Goal: Task Accomplishment & Management: Complete application form

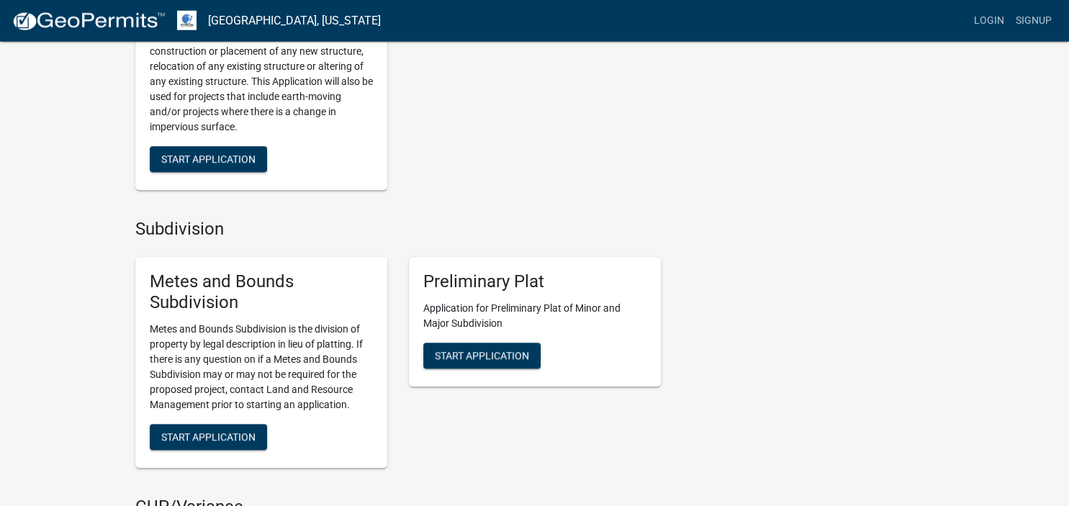
scroll to position [1140, 0]
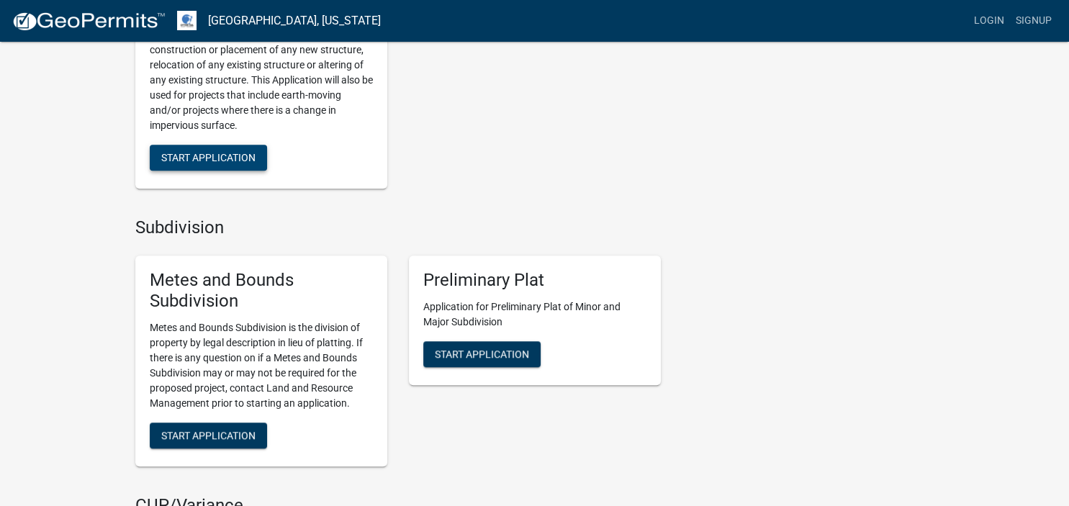
click at [187, 157] on span "Start Application" at bounding box center [208, 158] width 94 height 12
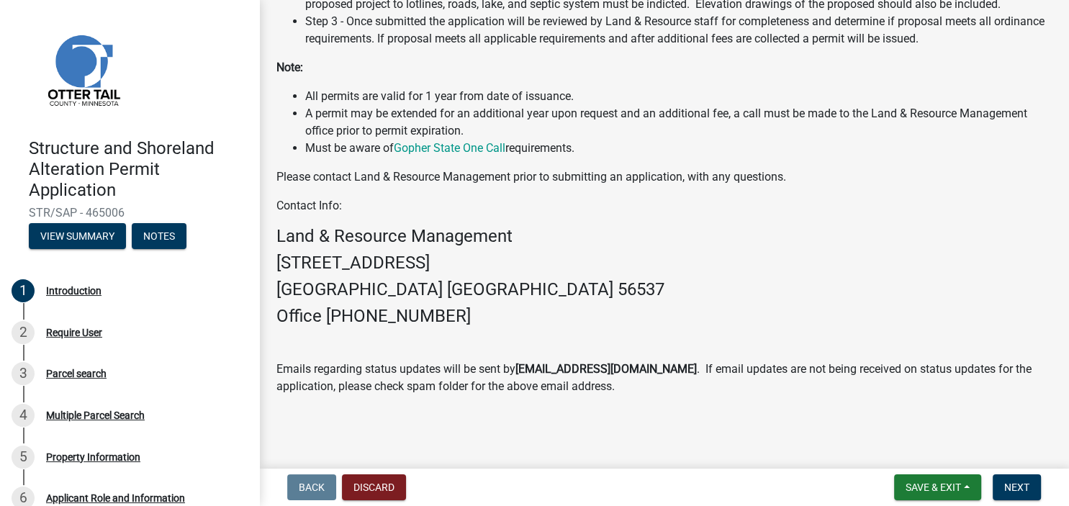
scroll to position [452, 0]
click at [1005, 486] on span "Next" at bounding box center [1016, 487] width 25 height 12
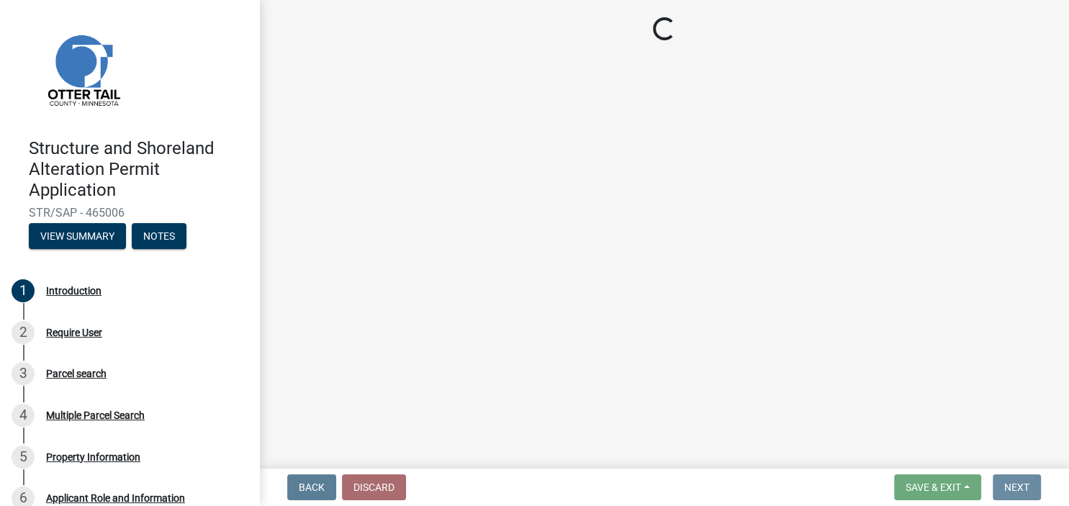
scroll to position [0, 0]
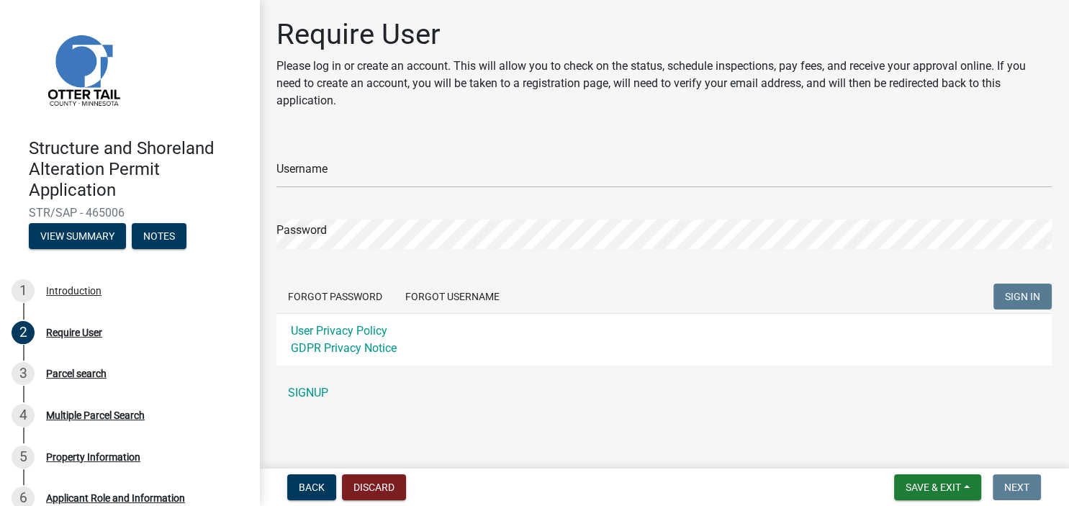
type input "[EMAIL_ADDRESS][DOMAIN_NAME]"
click at [317, 397] on link "SIGNUP" at bounding box center [663, 393] width 775 height 29
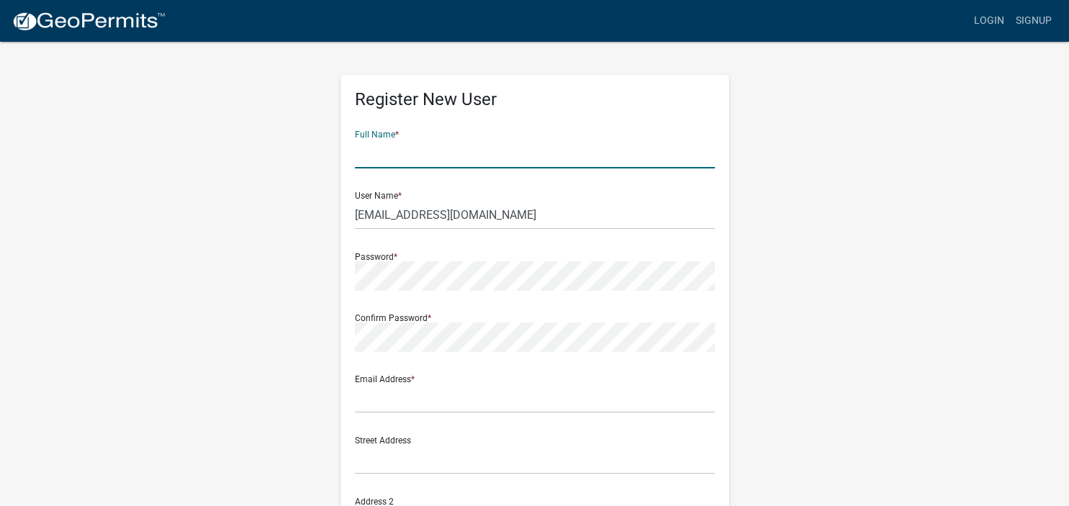
click at [405, 146] on input "text" at bounding box center [535, 154] width 360 height 30
type input "[PERSON_NAME]"
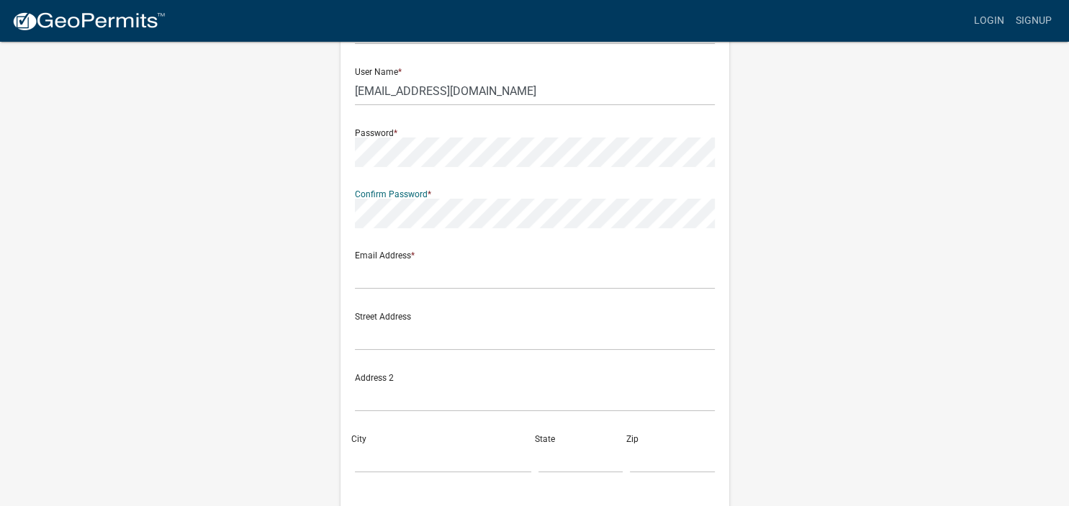
scroll to position [152, 0]
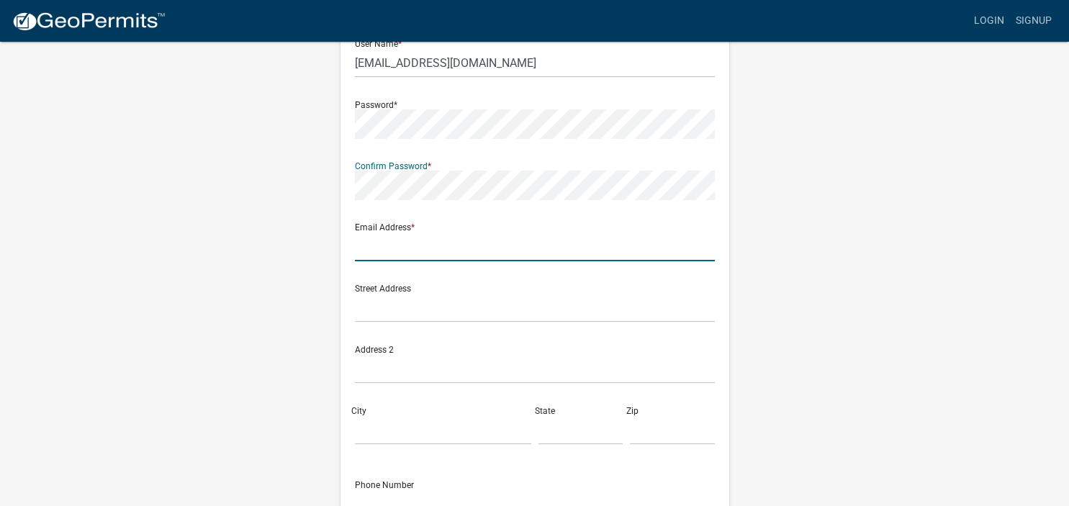
click at [406, 243] on input "text" at bounding box center [535, 247] width 360 height 30
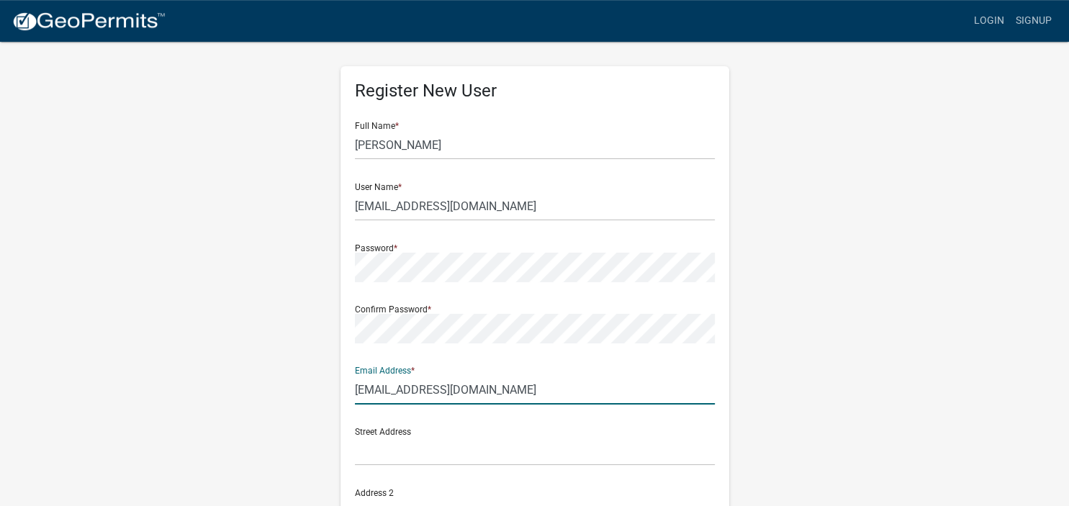
scroll to position [0, 0]
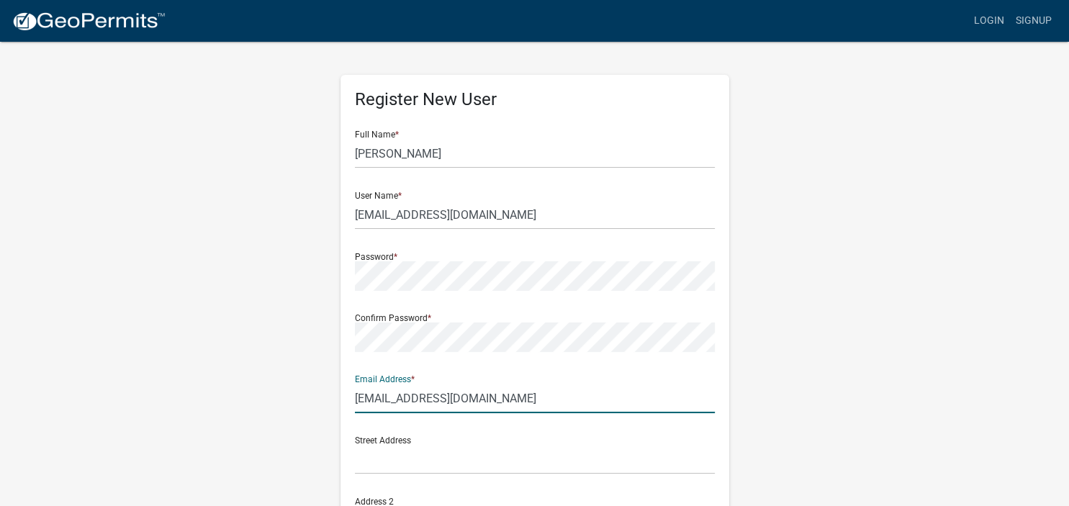
type input "[EMAIL_ADDRESS][DOMAIN_NAME]"
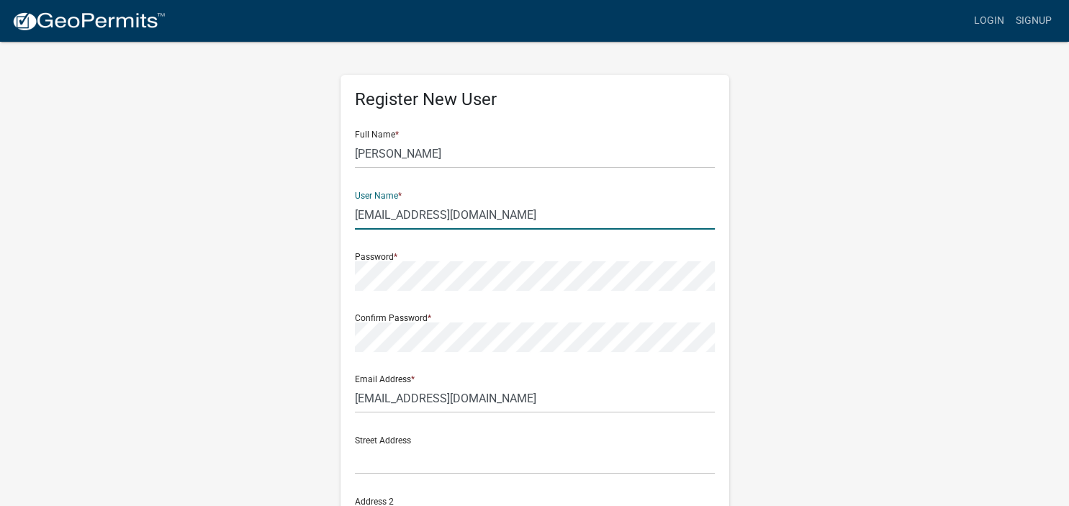
drag, startPoint x: 454, startPoint y: 214, endPoint x: 302, endPoint y: 215, distance: 152.6
click at [355, 215] on input "[EMAIL_ADDRESS][DOMAIN_NAME]" at bounding box center [535, 215] width 360 height 30
click at [447, 213] on input "DRummens" at bounding box center [535, 215] width 360 height 30
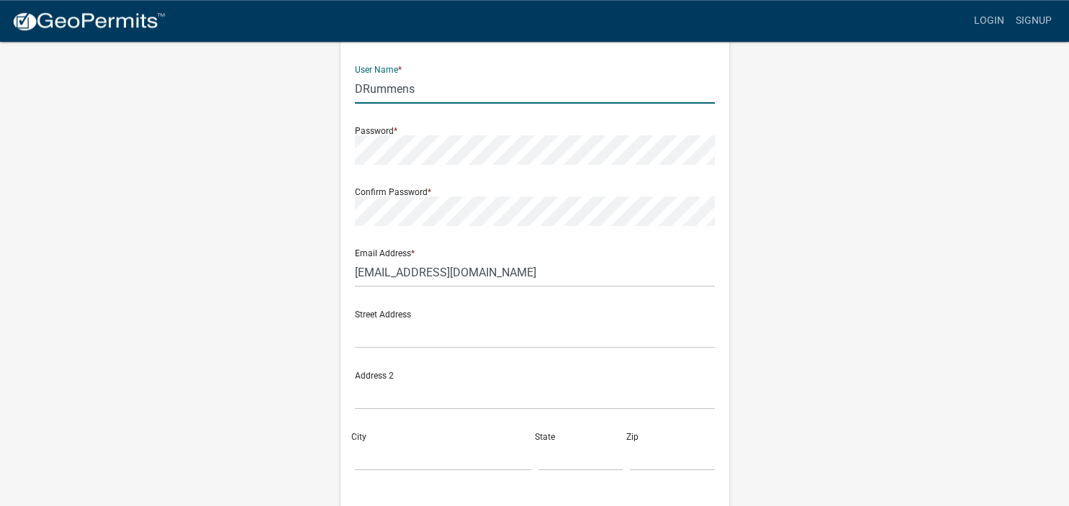
scroll to position [152, 0]
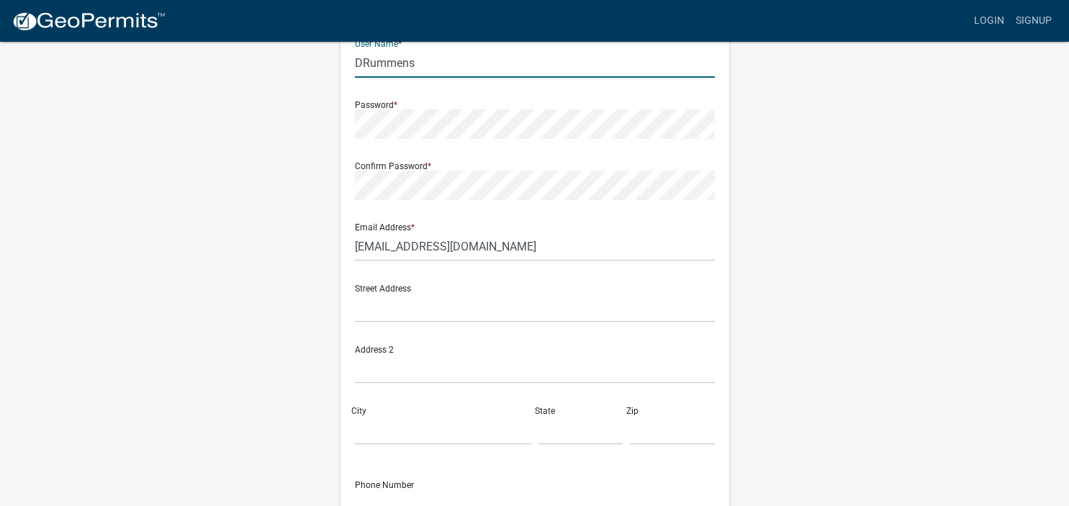
type input "DRummens"
click at [382, 309] on input "text" at bounding box center [535, 308] width 360 height 30
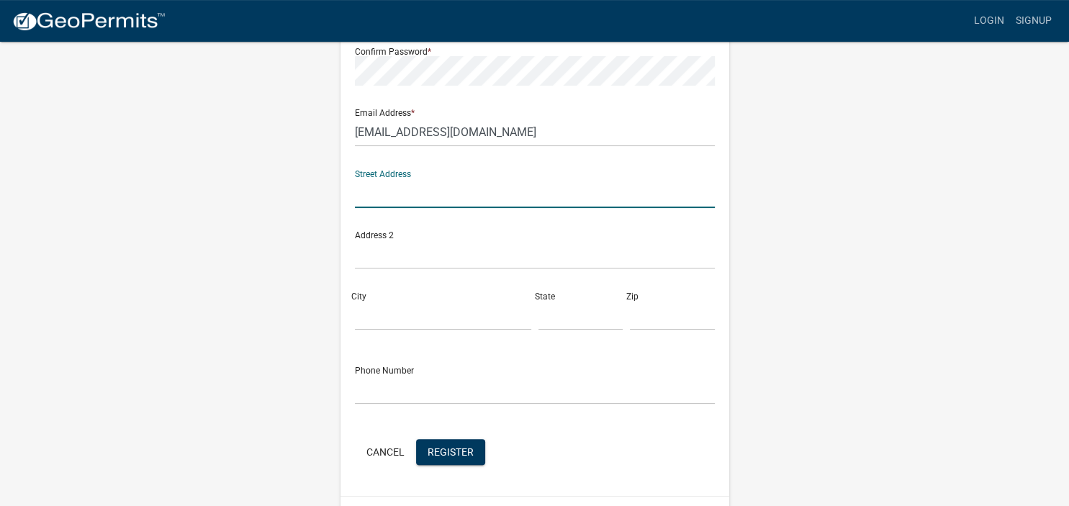
scroll to position [227, 0]
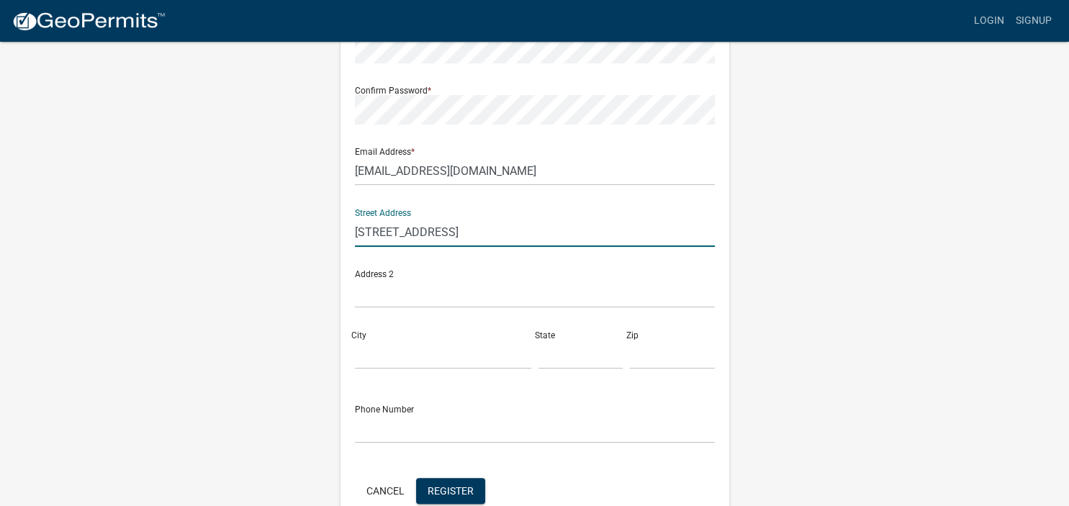
type input "1551 Belsly Blvd #204"
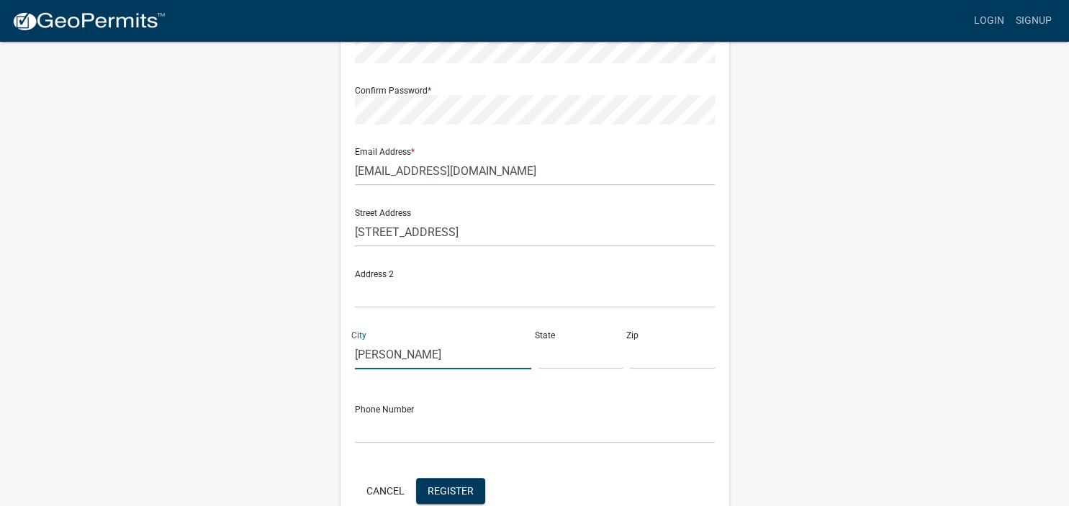
type input "Moorhead"
type input "MN"
type input "56560"
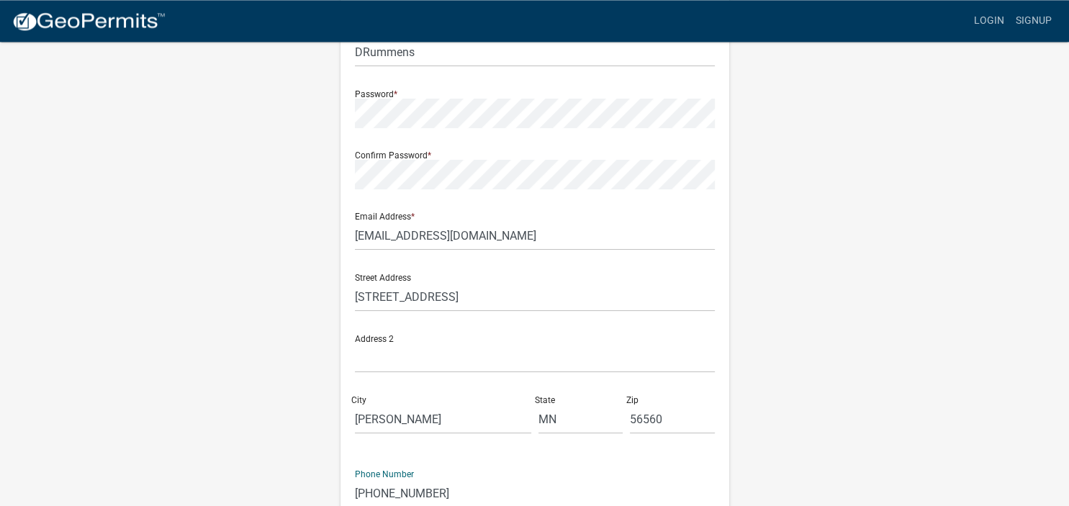
scroll to position [304, 0]
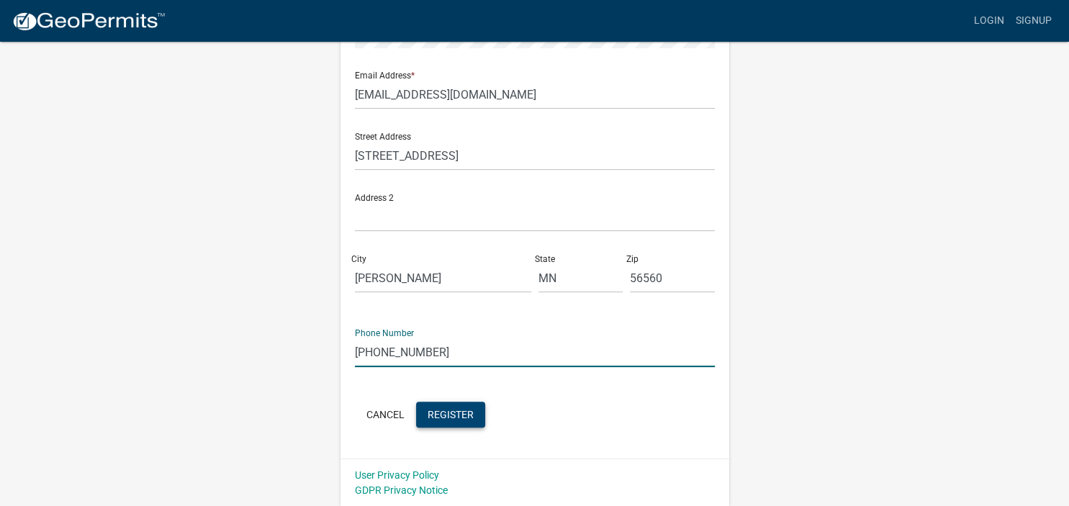
type input "[PHONE_NUMBER]"
click at [445, 416] on span "Register" at bounding box center [450, 414] width 46 height 12
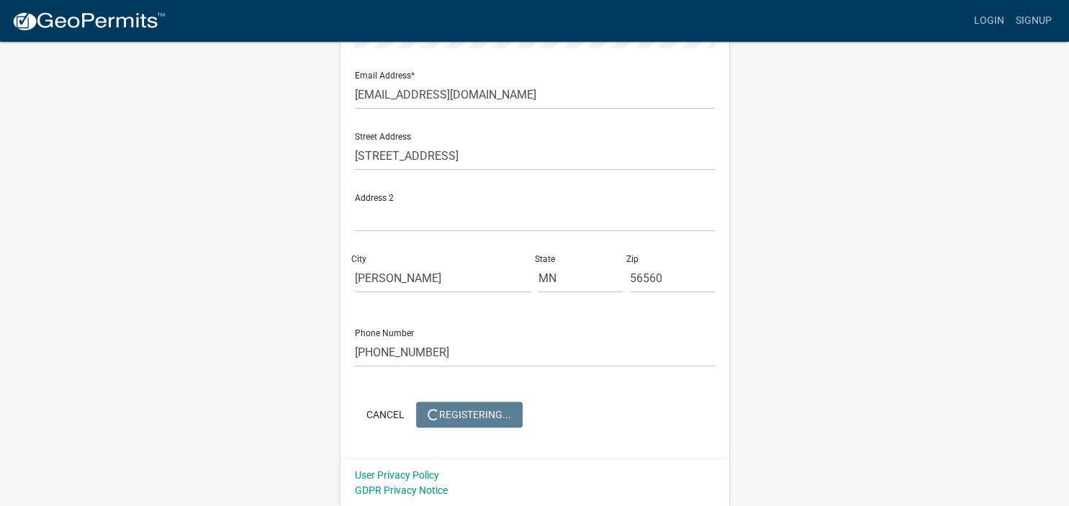
scroll to position [0, 0]
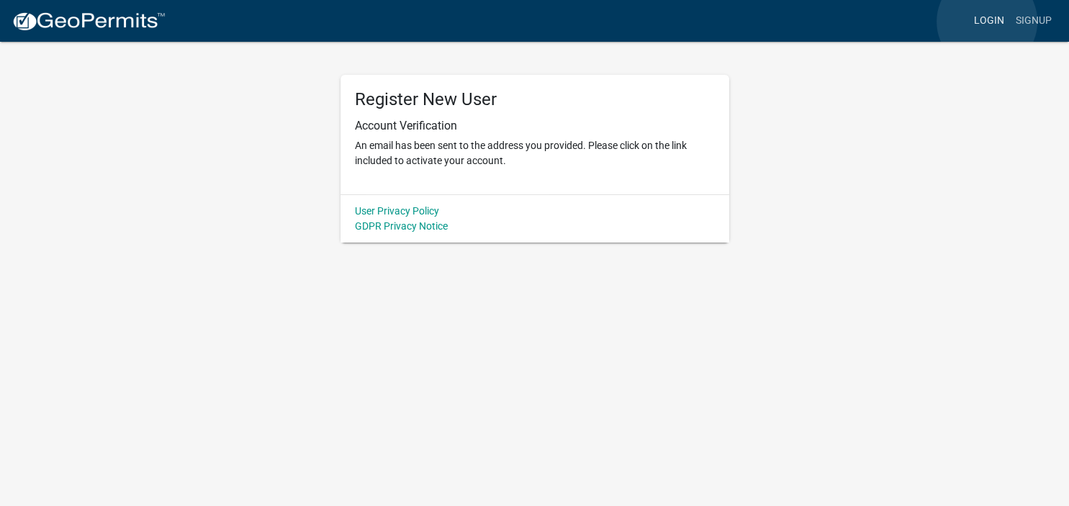
click at [987, 22] on link "Login" at bounding box center [989, 20] width 42 height 27
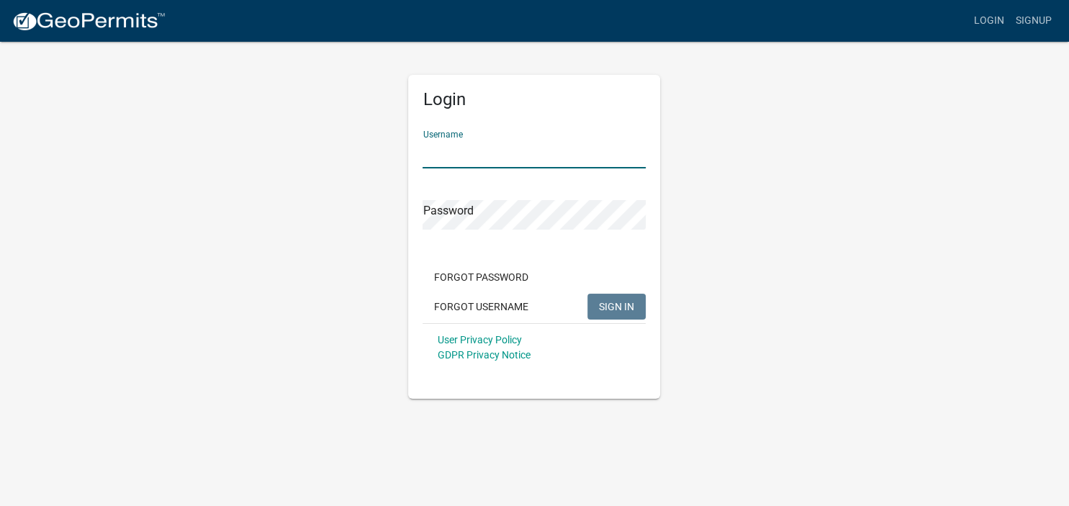
click at [487, 152] on input "Username" at bounding box center [533, 154] width 223 height 30
type input "DRummens"
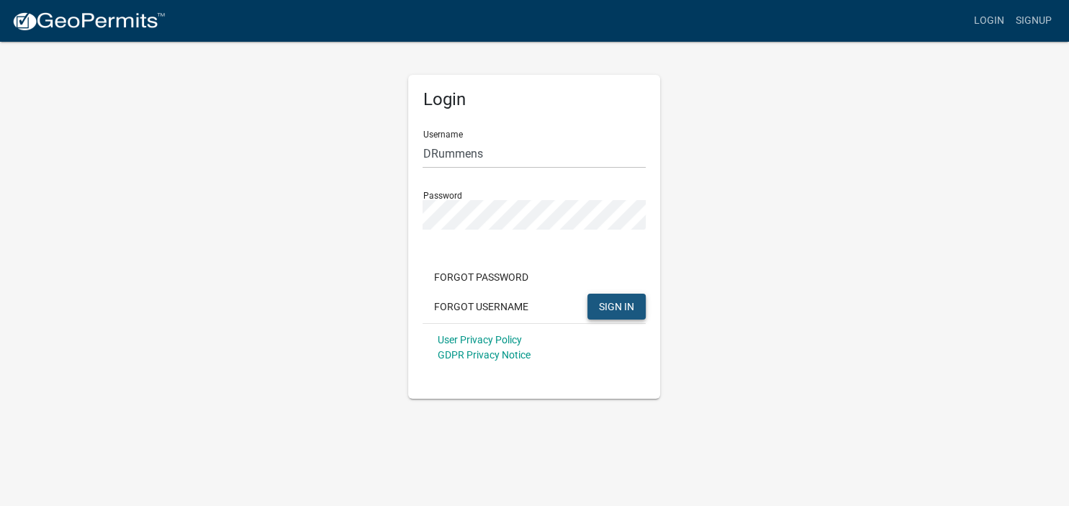
click at [620, 309] on span "SIGN IN" at bounding box center [616, 306] width 35 height 12
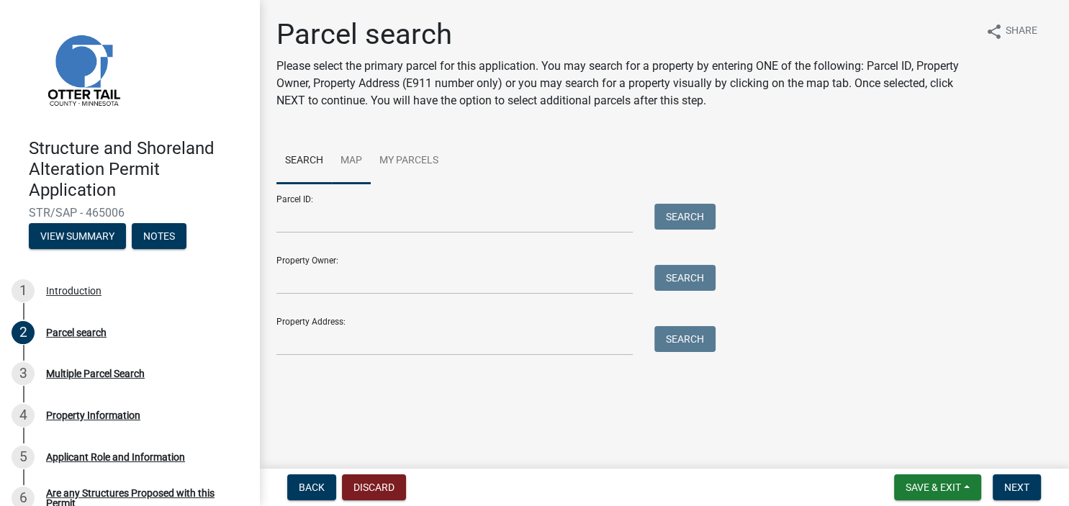
click at [345, 160] on link "Map" at bounding box center [351, 161] width 39 height 46
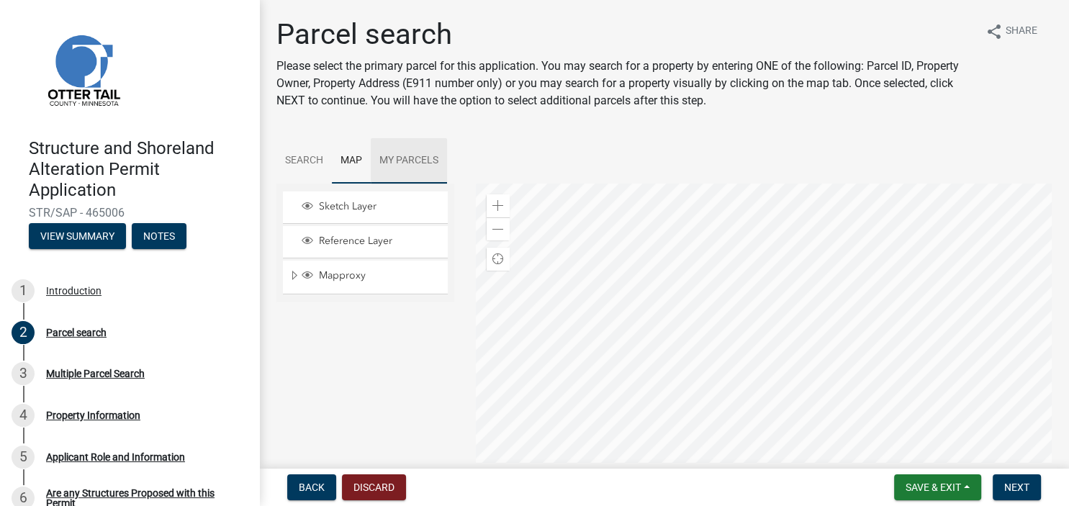
click at [413, 160] on link "My Parcels" at bounding box center [409, 161] width 76 height 46
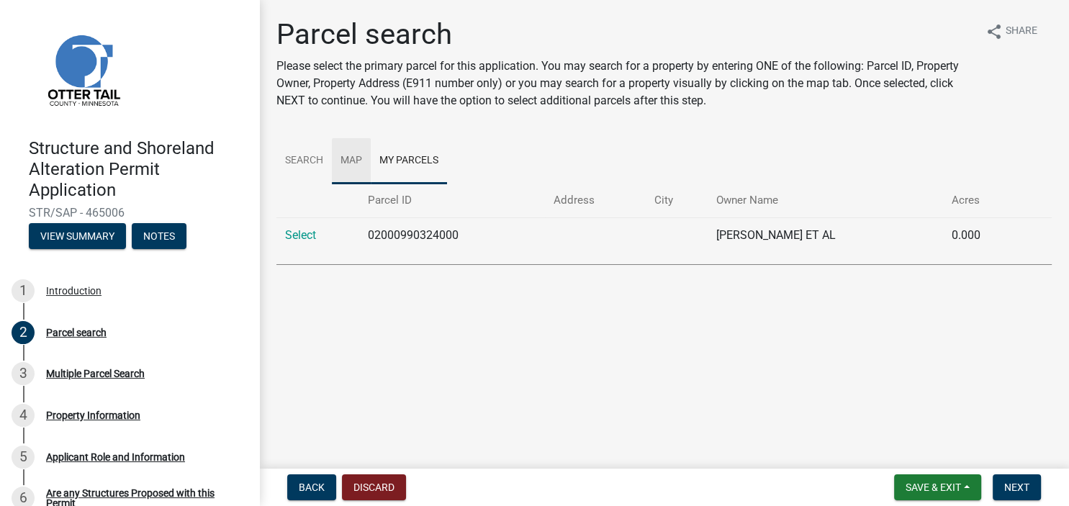
click at [356, 160] on link "Map" at bounding box center [351, 161] width 39 height 46
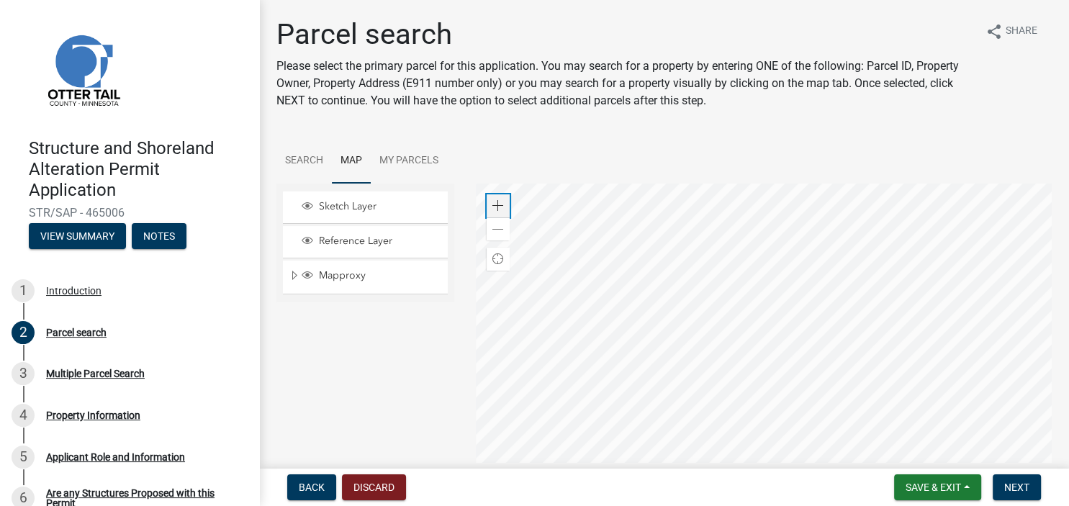
click at [499, 207] on span at bounding box center [498, 206] width 12 height 12
click at [631, 487] on div at bounding box center [764, 364] width 576 height 360
click at [496, 204] on span at bounding box center [498, 206] width 12 height 12
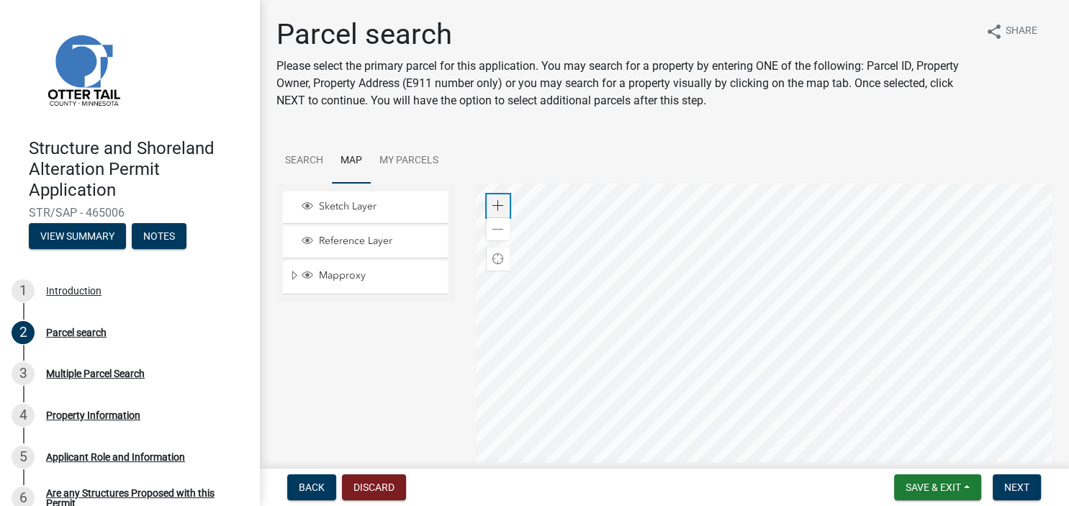
click at [496, 204] on span at bounding box center [498, 206] width 12 height 12
click at [883, 505] on div at bounding box center [764, 364] width 576 height 360
click at [905, 505] on div at bounding box center [764, 364] width 576 height 360
click at [900, 338] on div at bounding box center [764, 364] width 576 height 360
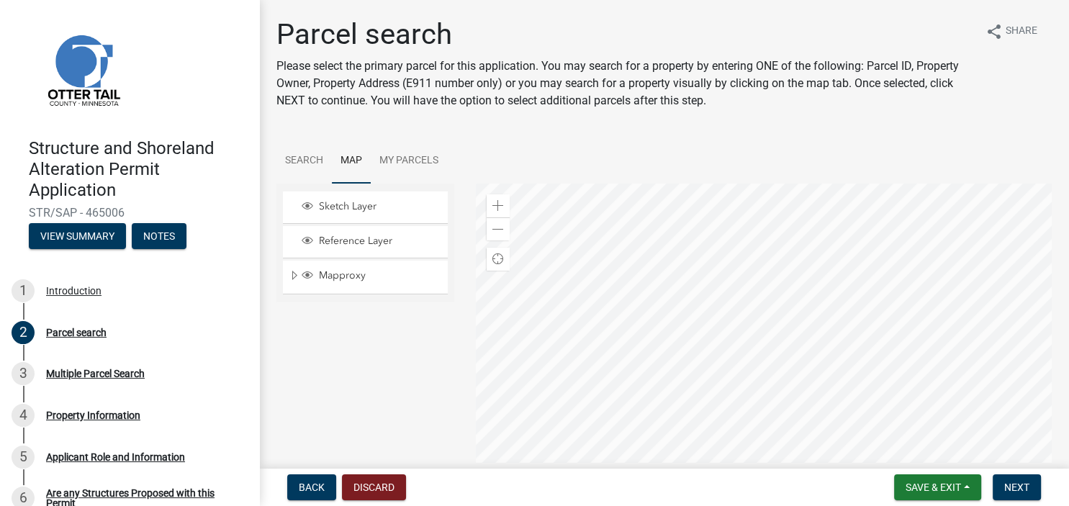
click at [656, 459] on div at bounding box center [764, 364] width 576 height 360
click at [768, 350] on div at bounding box center [764, 364] width 576 height 360
click at [769, 353] on div at bounding box center [764, 364] width 576 height 360
click at [764, 367] on div at bounding box center [764, 364] width 576 height 360
click at [776, 379] on div at bounding box center [764, 364] width 576 height 360
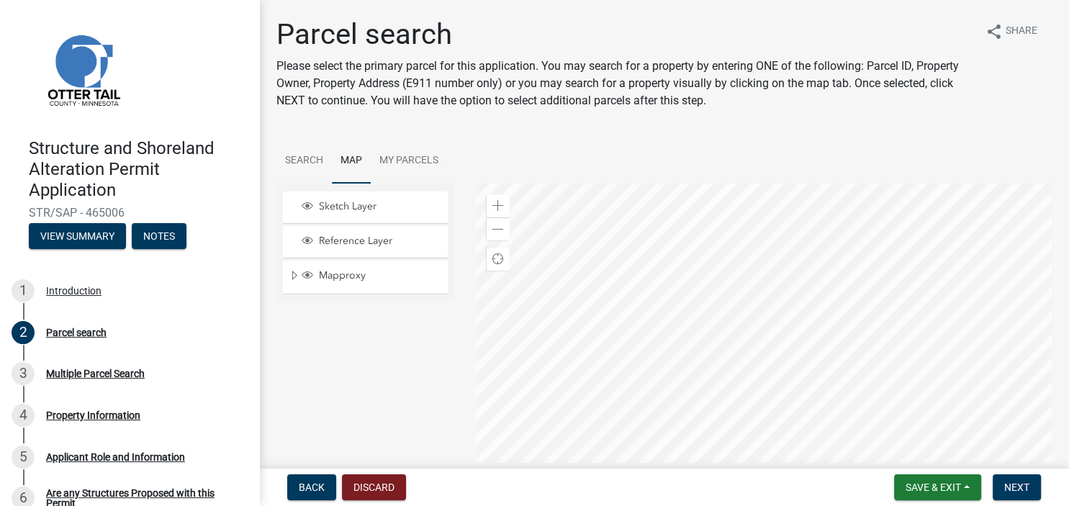
click at [729, 250] on div at bounding box center [764, 364] width 576 height 360
click at [820, 500] on div at bounding box center [764, 364] width 576 height 360
click at [715, 489] on div at bounding box center [764, 364] width 576 height 360
click at [645, 184] on div at bounding box center [764, 364] width 576 height 360
click at [962, 184] on div at bounding box center [764, 364] width 576 height 360
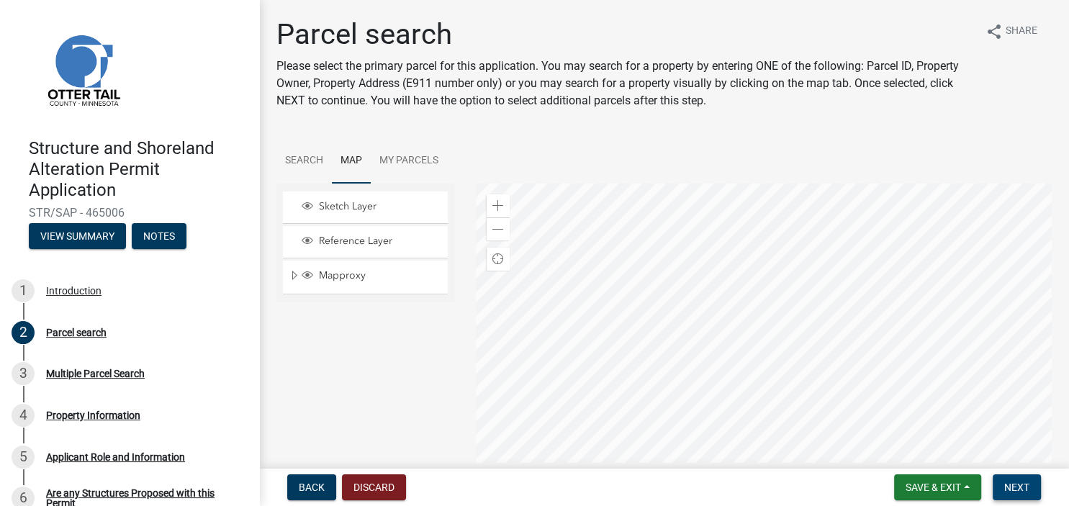
click at [1018, 484] on span "Next" at bounding box center [1016, 487] width 25 height 12
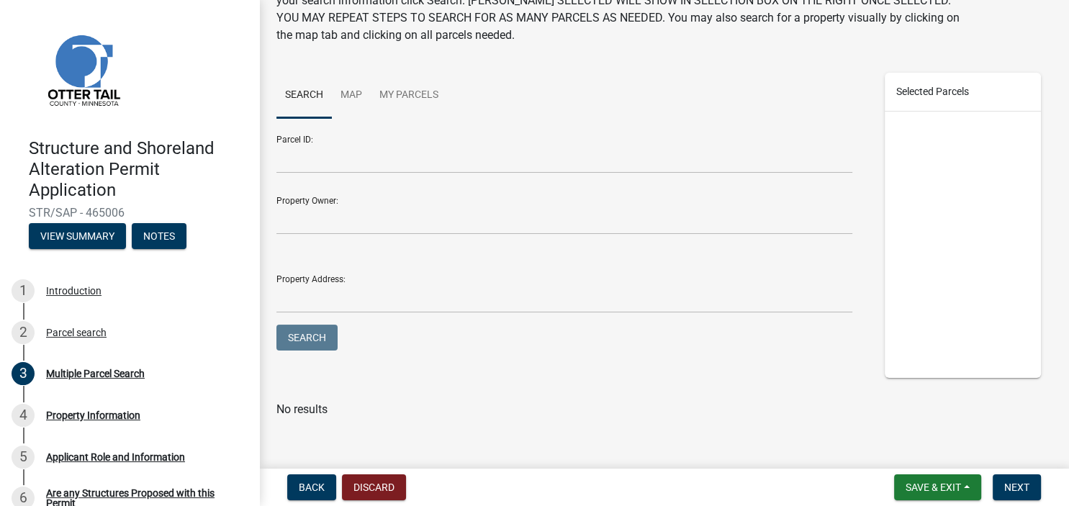
scroll to position [111, 0]
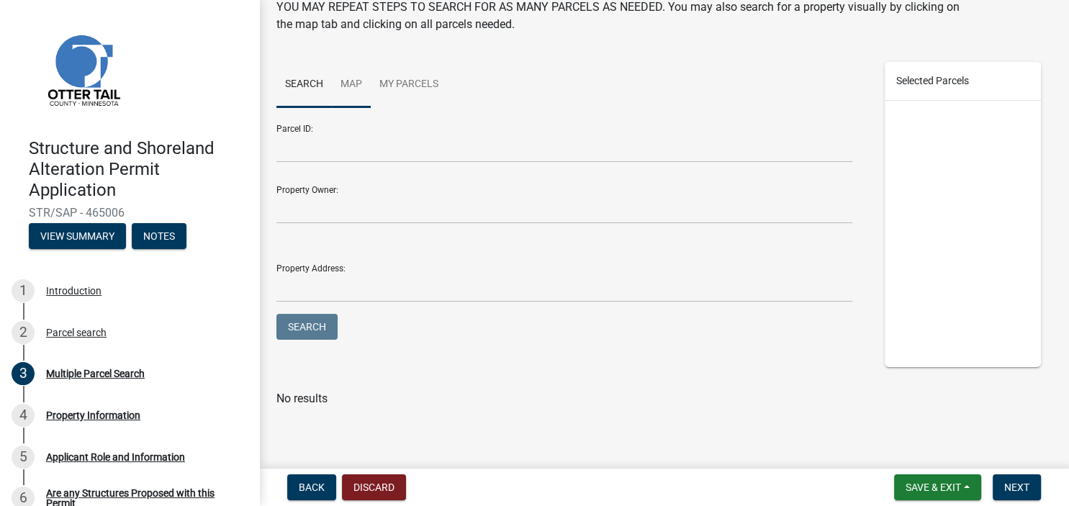
click at [345, 82] on link "Map" at bounding box center [351, 85] width 39 height 46
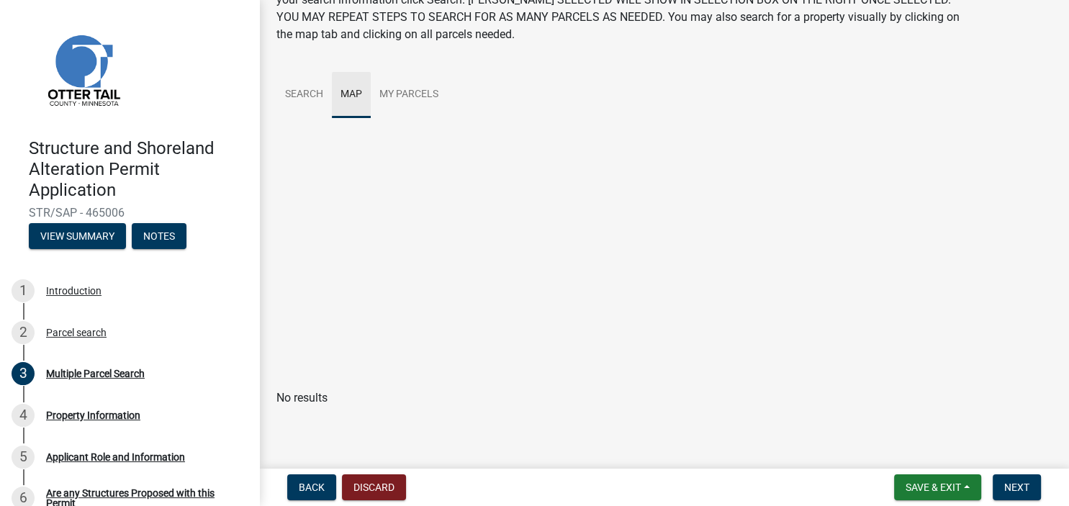
scroll to position [101, 0]
click at [660, 320] on div at bounding box center [663, 303] width 775 height 360
click at [1013, 487] on span "Next" at bounding box center [1016, 487] width 25 height 12
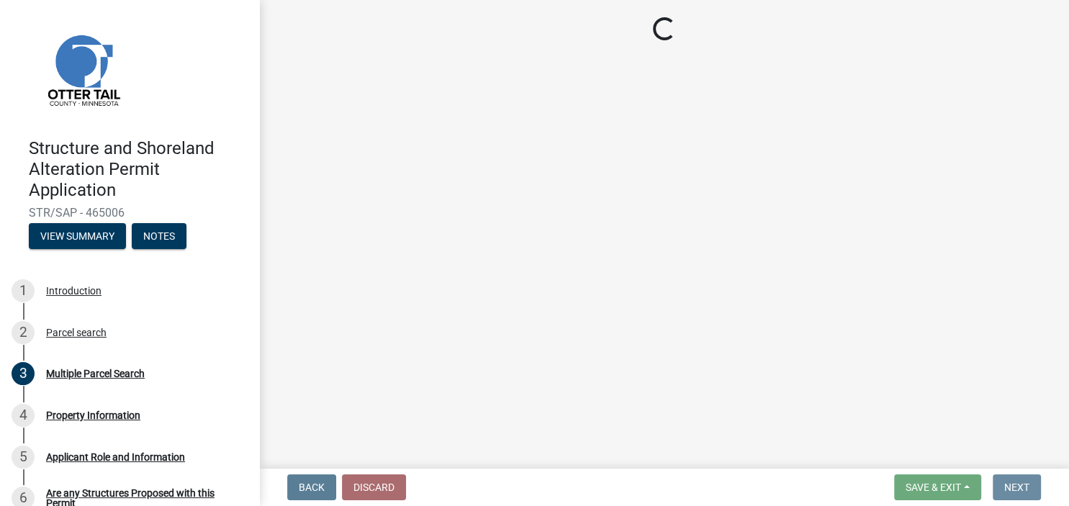
scroll to position [0, 0]
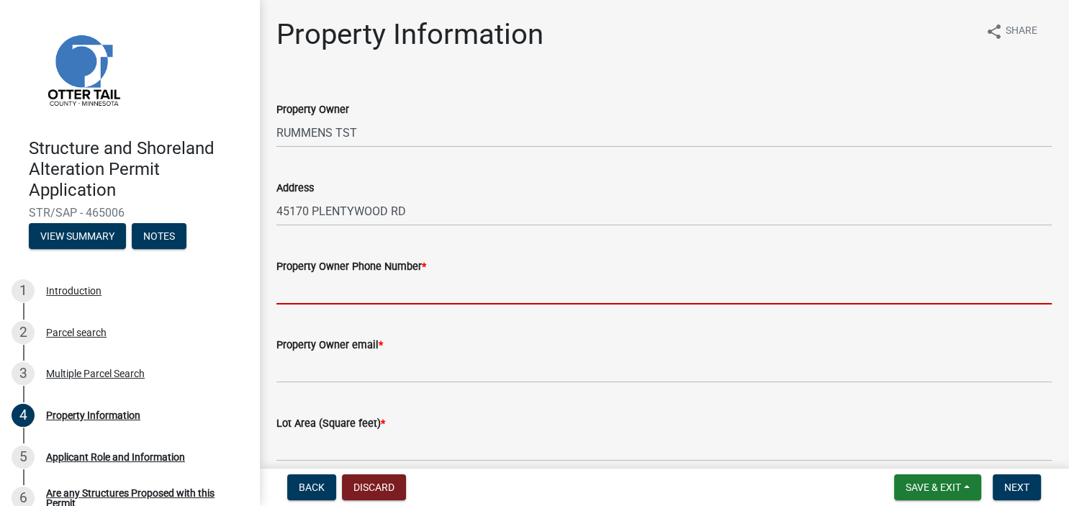
click at [361, 281] on input "Property Owner Phone Number *" at bounding box center [663, 290] width 775 height 30
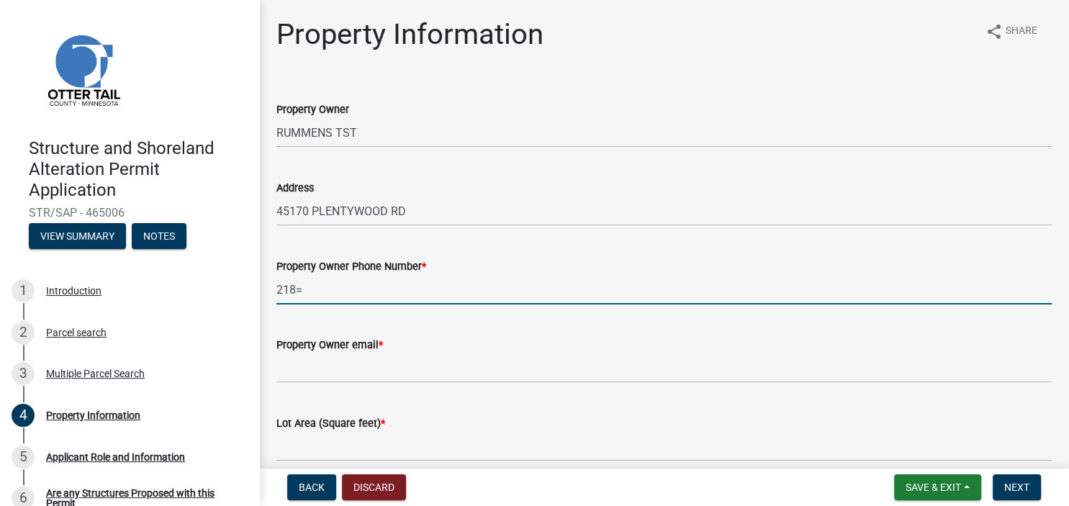
click at [675, 300] on input "218=" at bounding box center [663, 290] width 775 height 30
type input "2"
type input "[PHONE_NUMBER]"
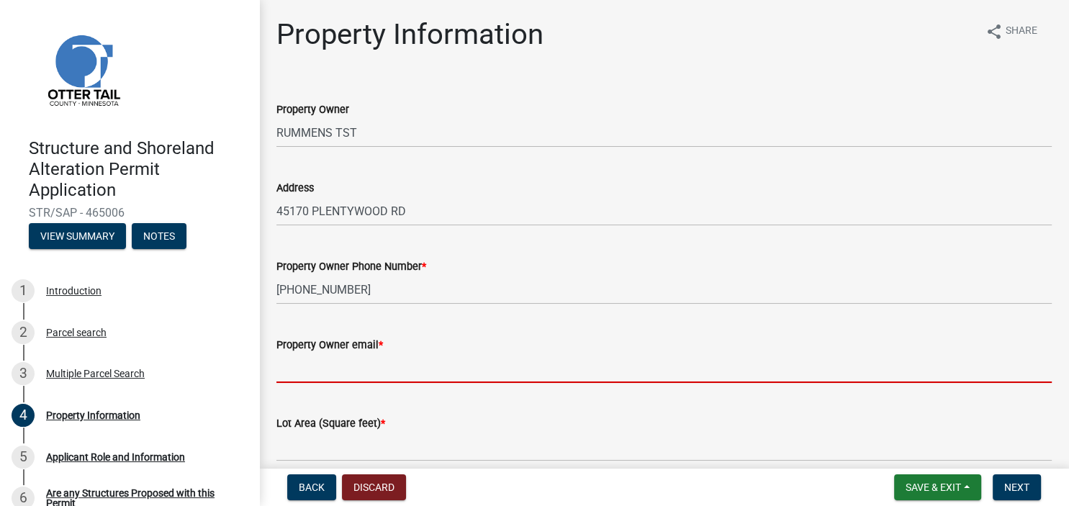
click at [320, 371] on input "Property Owner email *" at bounding box center [663, 368] width 775 height 30
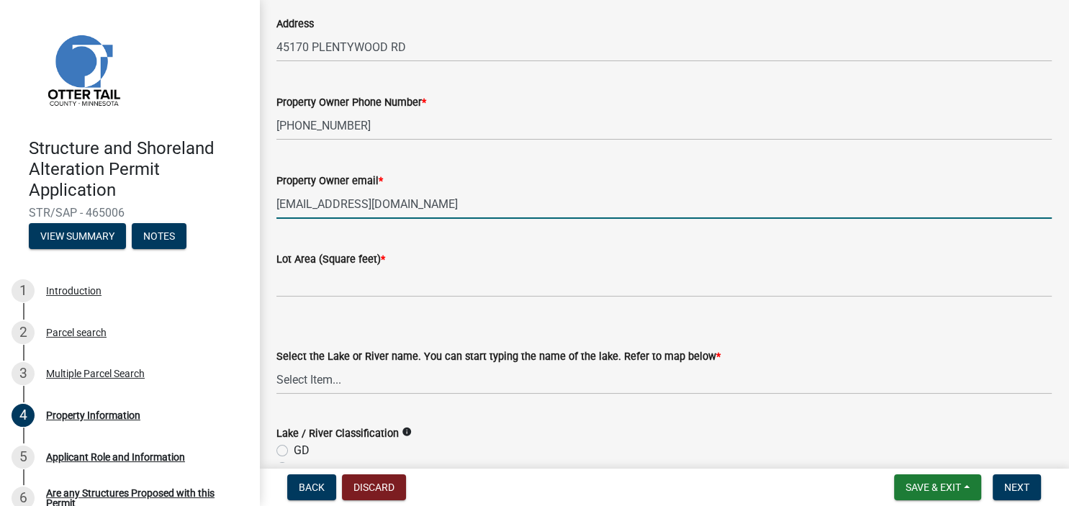
scroll to position [166, 0]
type input "[EMAIL_ADDRESS][DOMAIN_NAME]"
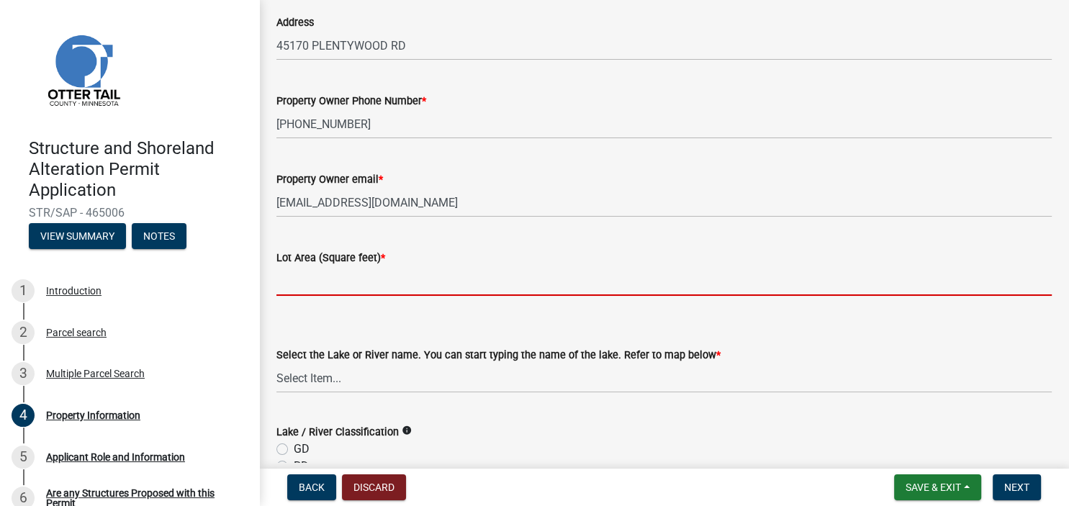
click at [366, 285] on input "text" at bounding box center [663, 281] width 775 height 30
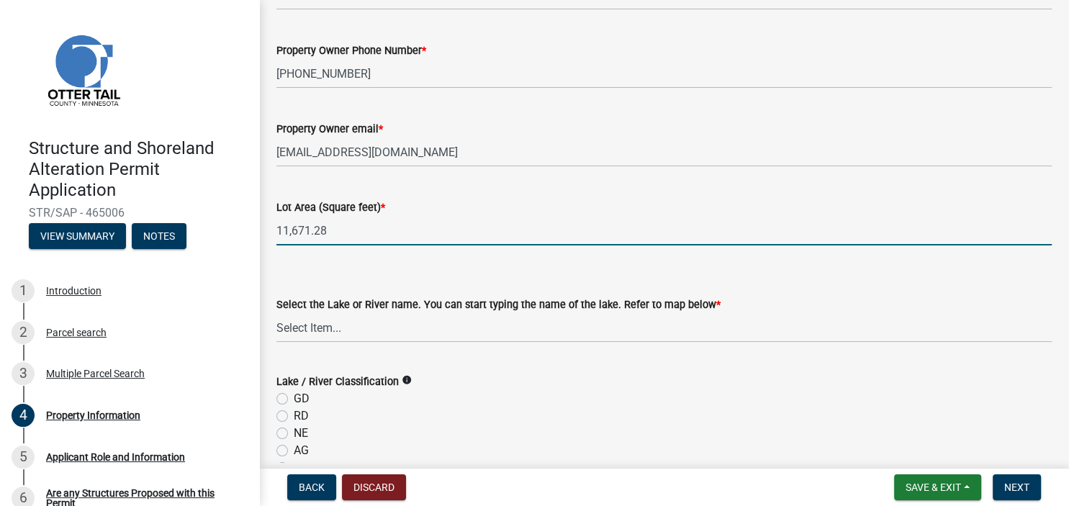
scroll to position [248, 0]
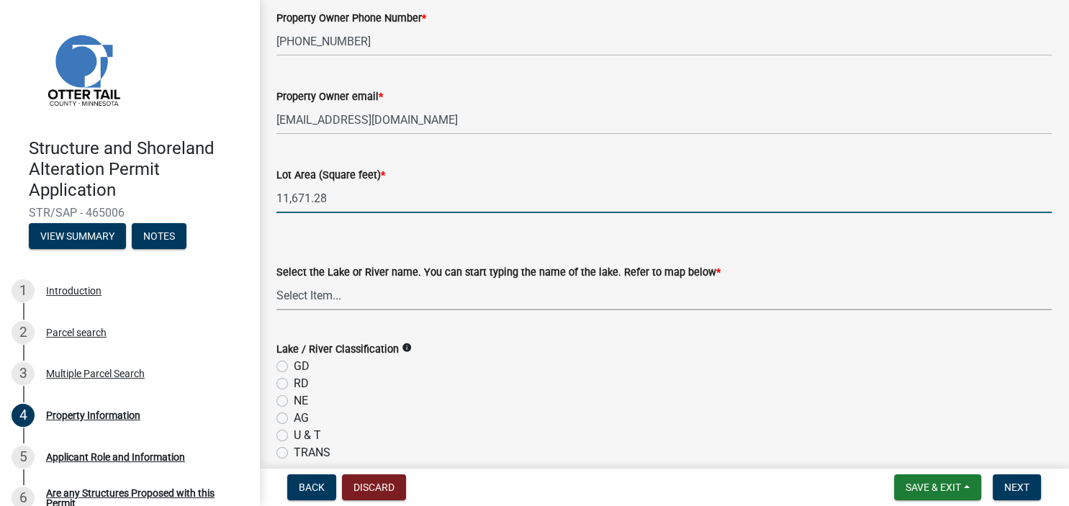
type input "11671.28"
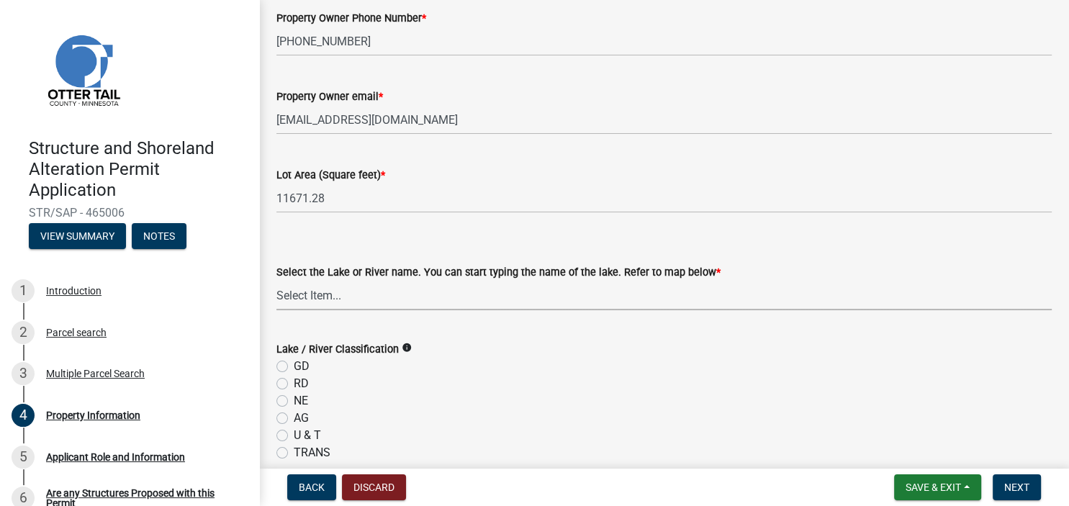
click at [276, 281] on select "Select Item... None [PERSON_NAME] 56-031 [PERSON_NAME] 56-118 [PERSON_NAME] 56-…" at bounding box center [663, 296] width 775 height 30
click option "[PERSON_NAME] 56-1641" at bounding box center [0, 0] width 0 height 0
click at [276, 281] on select "Select Item... None [PERSON_NAME] 56-031 [PERSON_NAME] 56-118 [PERSON_NAME] 56-…" at bounding box center [663, 296] width 775 height 30
click option "Rush 56-141" at bounding box center [0, 0] width 0 height 0
select select "bd934fa0-696e-47b9-a90f-8e33276cc410"
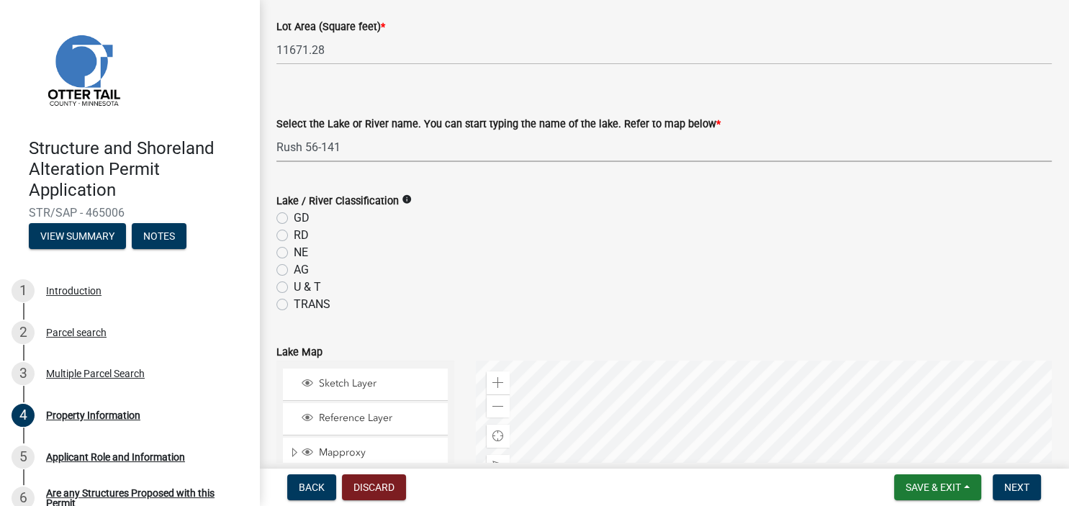
scroll to position [414, 0]
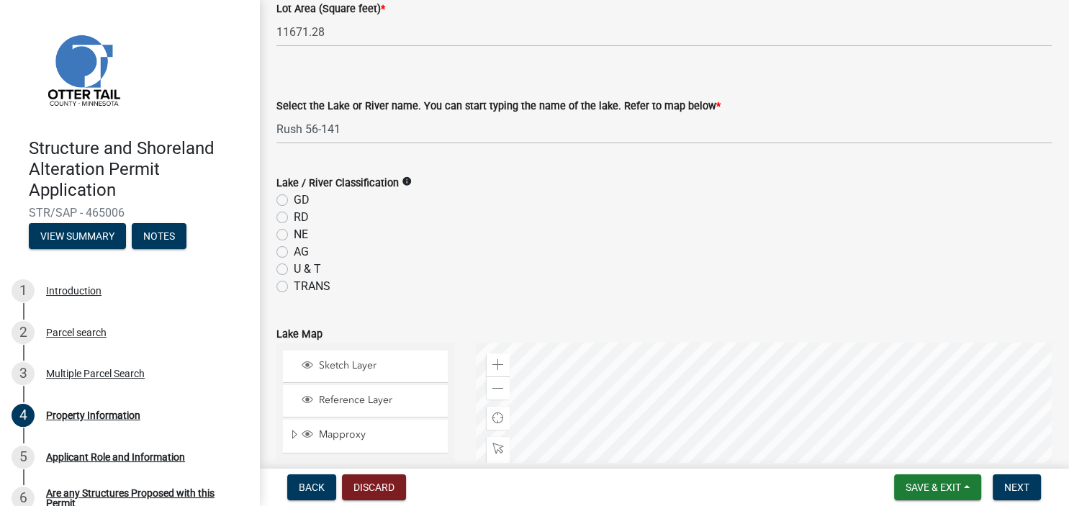
click at [412, 181] on icon "info" at bounding box center [407, 181] width 10 height 10
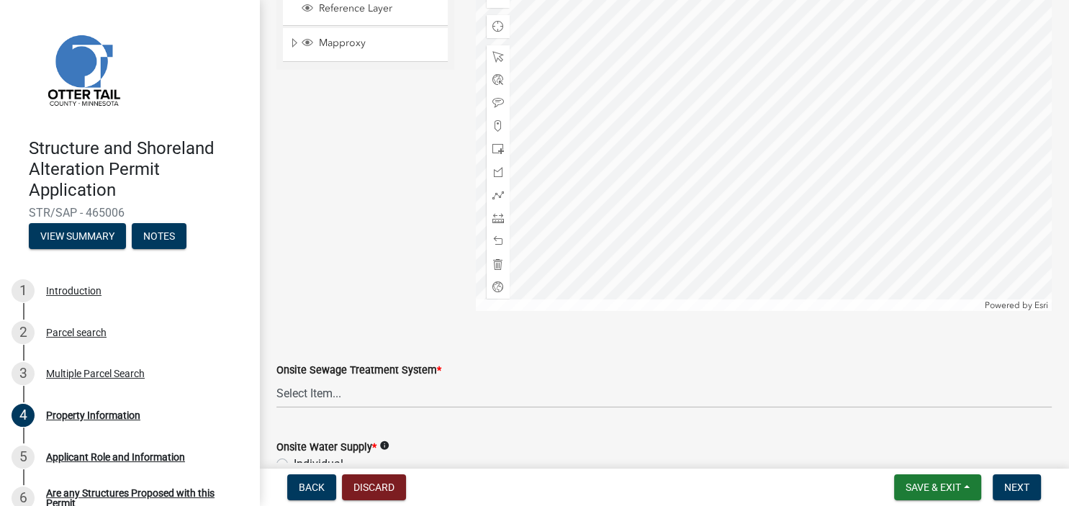
scroll to position [829, 0]
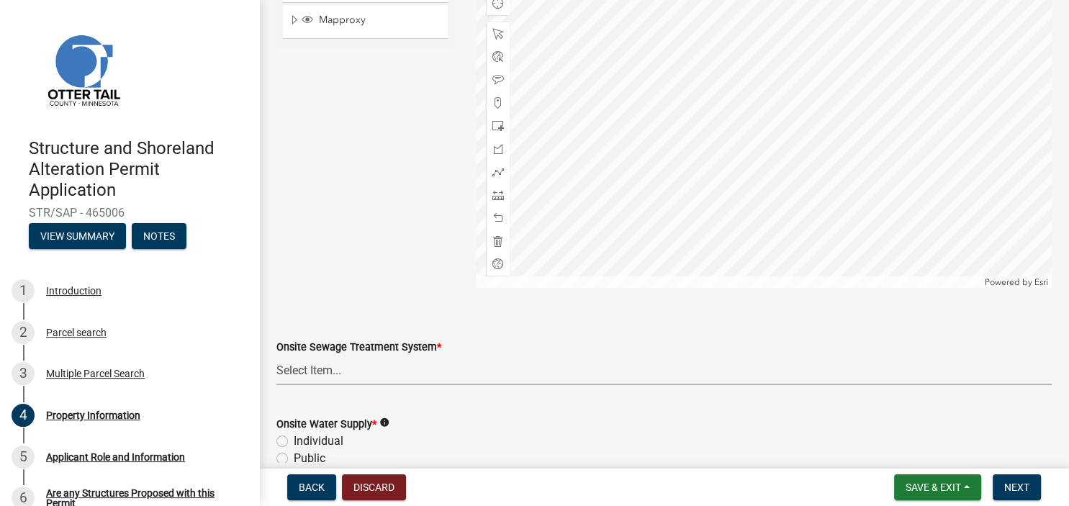
click at [276, 355] on select "Select Item... L&R Certificate of Compliance within 5yrs Compliance Inspection …" at bounding box center [663, 370] width 775 height 30
click at [329, 374] on select "Select Item... L&R Certificate of Compliance within 5yrs Compliance Inspection …" at bounding box center [663, 370] width 775 height 30
click at [355, 69] on div "Sketch Layer Reference Layer Mapproxy Municipalities Corporate Limits Low Level…" at bounding box center [365, 108] width 199 height 360
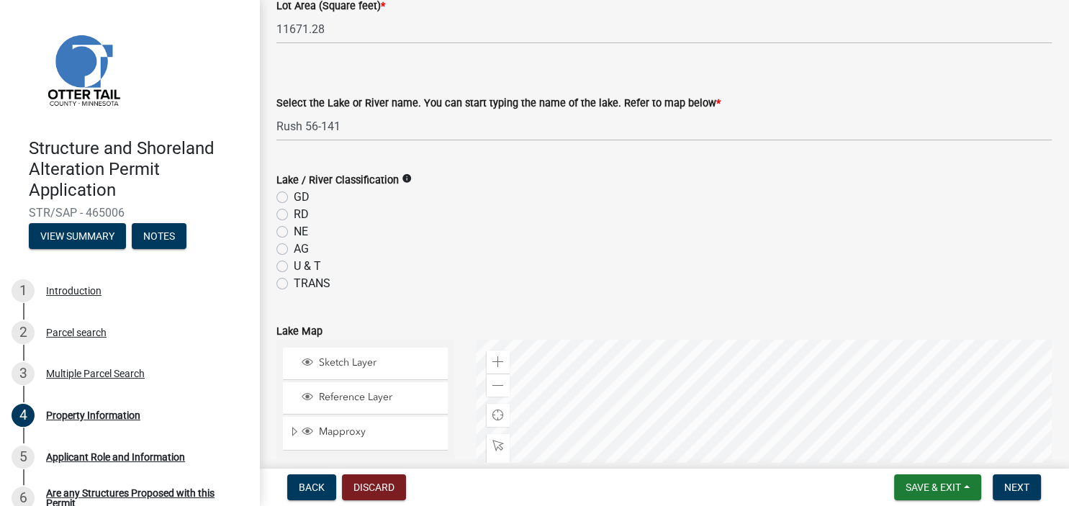
scroll to position [414, 0]
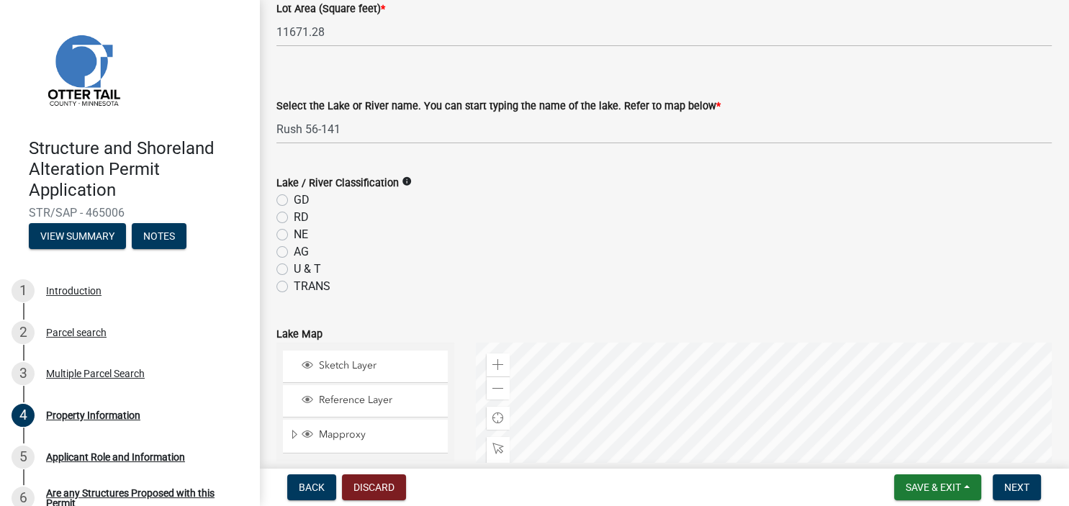
click at [412, 184] on icon "info" at bounding box center [407, 181] width 10 height 10
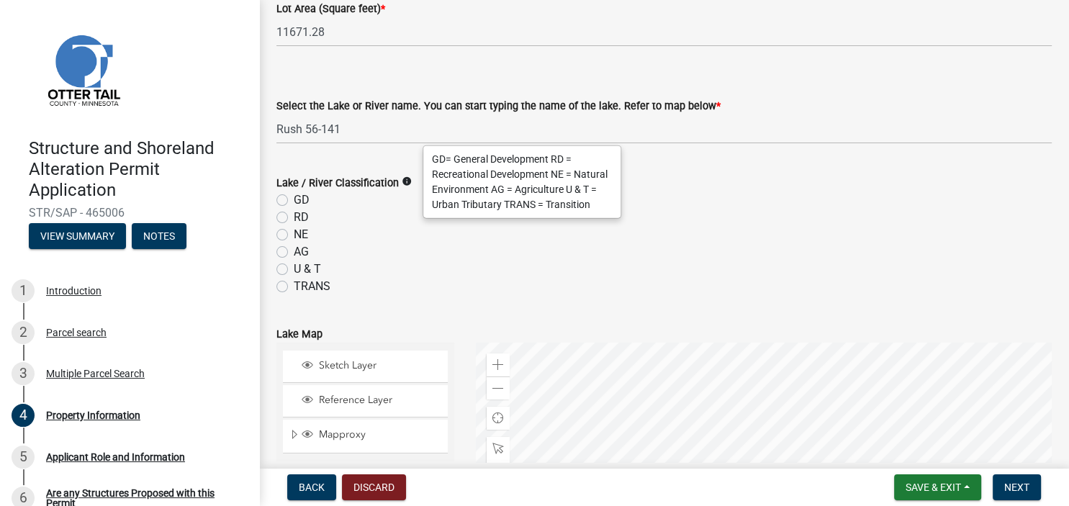
click at [294, 201] on label "GD" at bounding box center [302, 199] width 16 height 17
click at [294, 201] on input "GD" at bounding box center [298, 195] width 9 height 9
radio input "true"
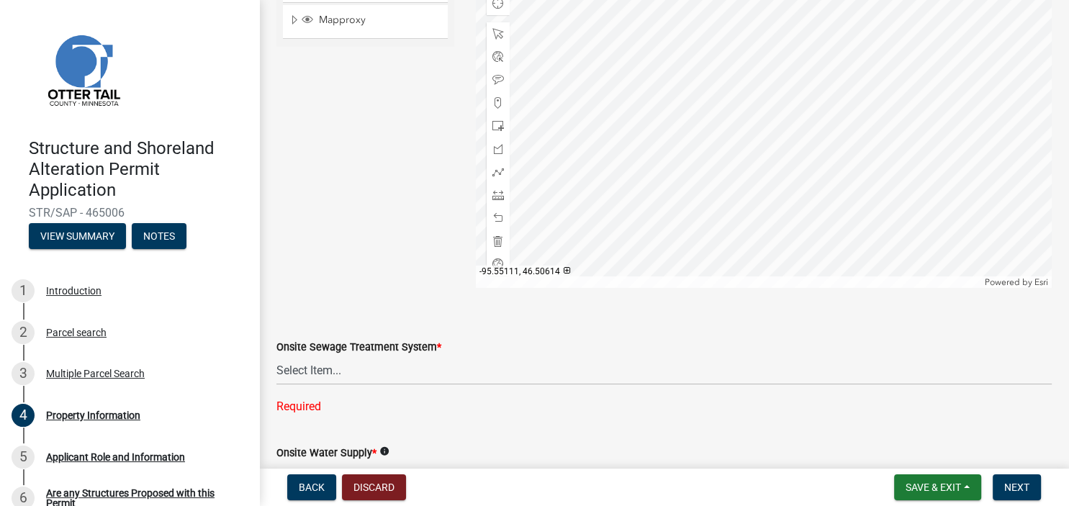
scroll to position [912, 0]
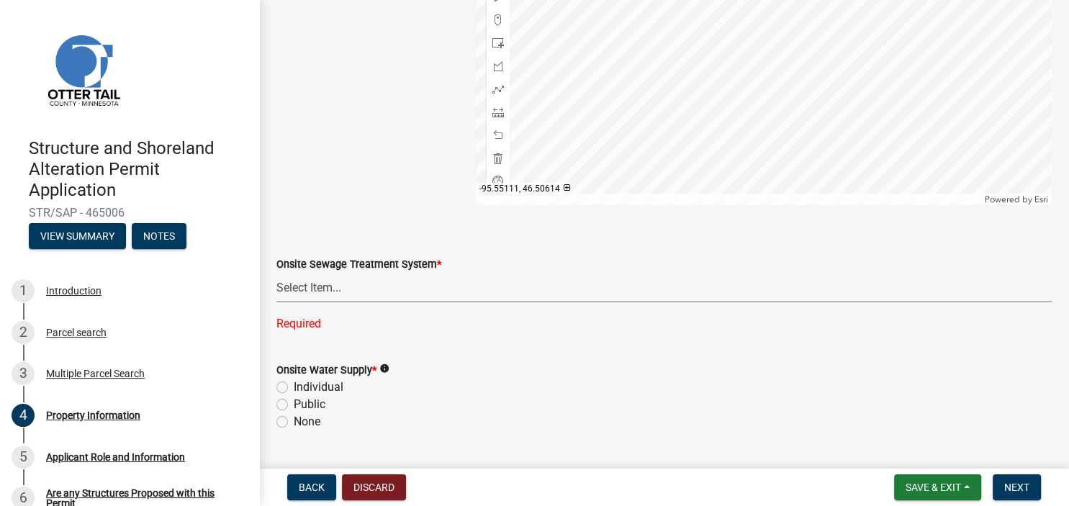
click at [276, 273] on select "Select Item... L&R Certificate of Compliance within 5yrs Compliance Inspection …" at bounding box center [663, 288] width 775 height 30
click option "OTWMD *must have Sewage System approval from the OTWMD" at bounding box center [0, 0] width 0 height 0
select select "bc365043-463f-4dd2-a146-228392936da3"
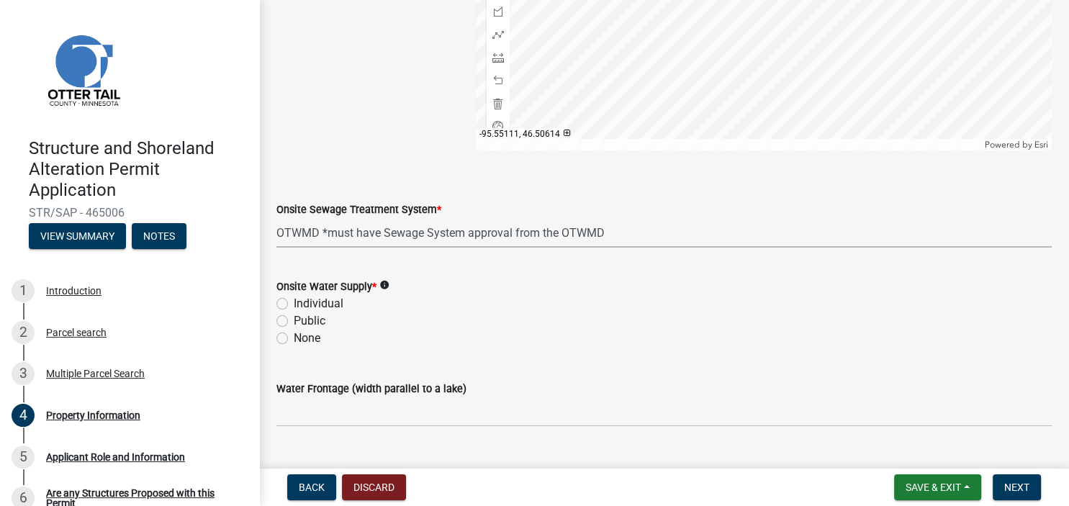
scroll to position [994, 0]
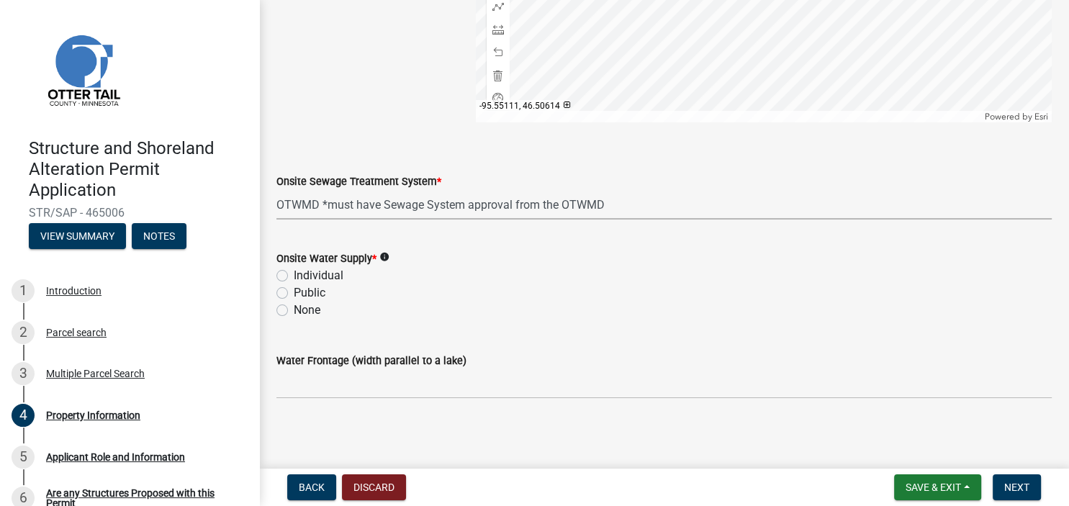
click at [294, 274] on label "Individual" at bounding box center [319, 275] width 50 height 17
click at [294, 274] on input "Individual" at bounding box center [298, 271] width 9 height 9
radio input "true"
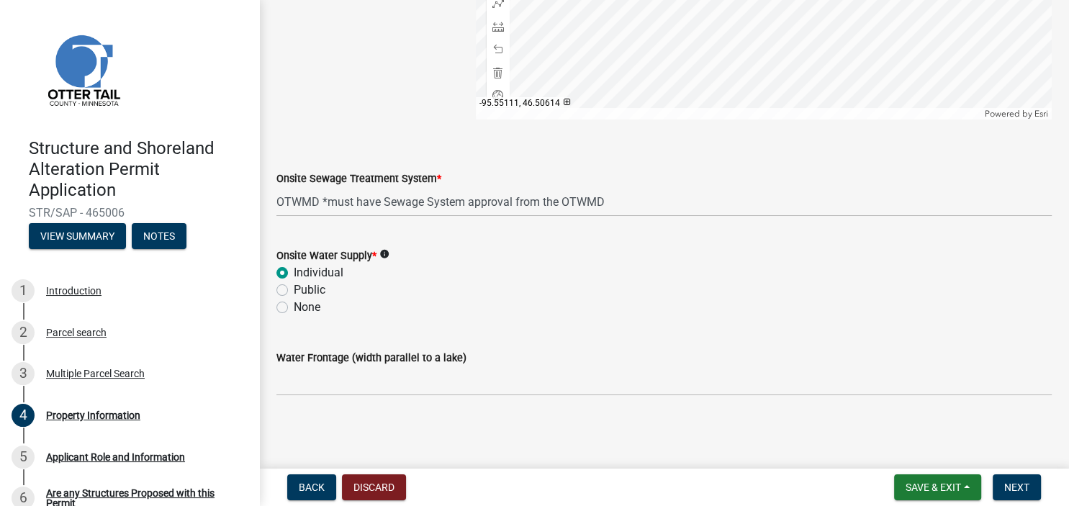
scroll to position [998, 0]
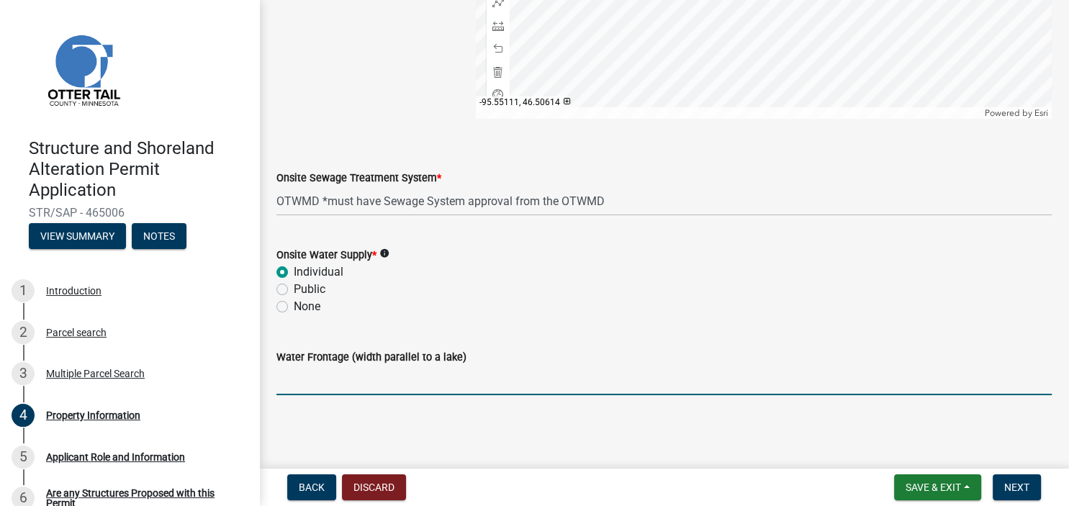
click at [406, 388] on input "Water Frontage (width parallel to a lake)" at bounding box center [663, 381] width 775 height 30
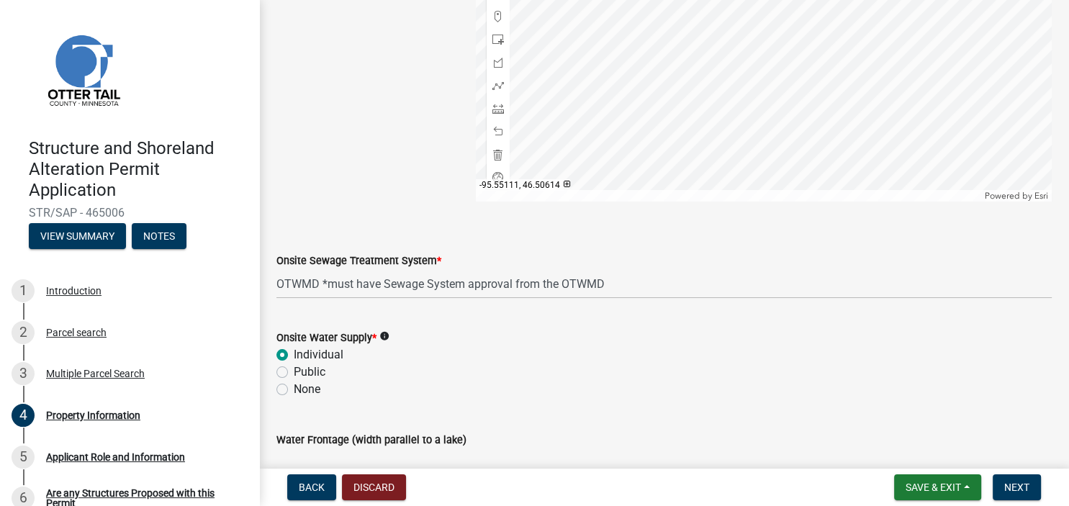
scroll to position [832, 0]
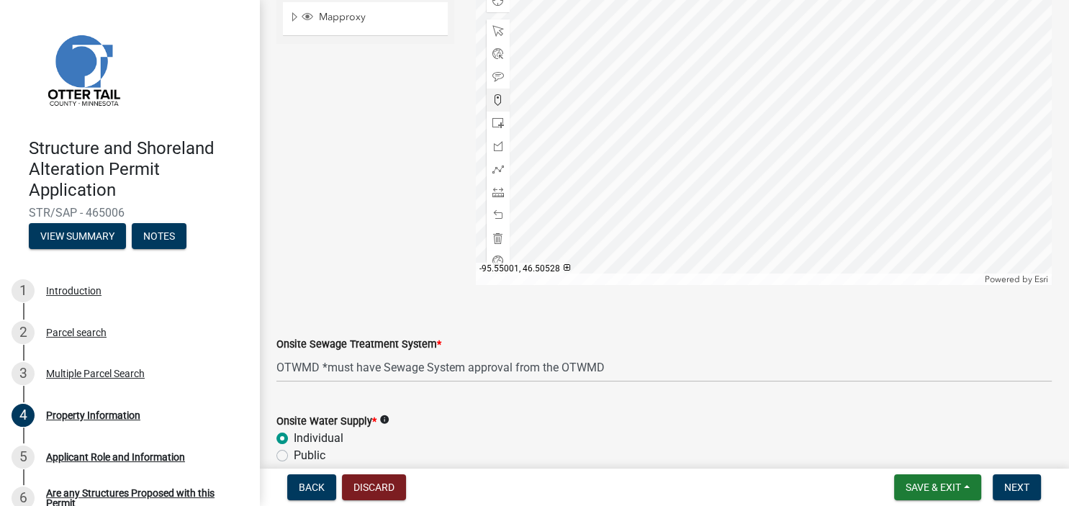
click at [728, 194] on div at bounding box center [764, 105] width 576 height 360
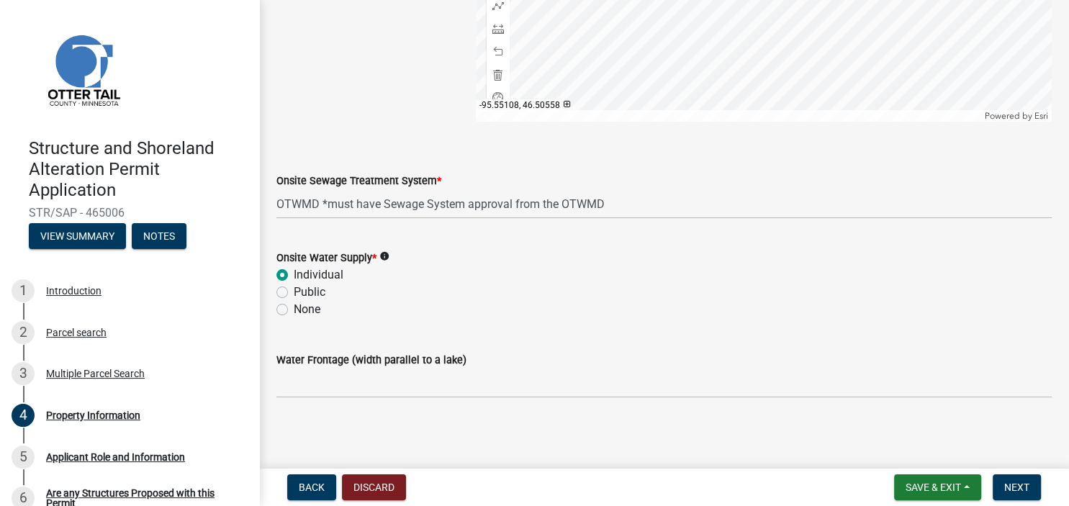
scroll to position [998, 0]
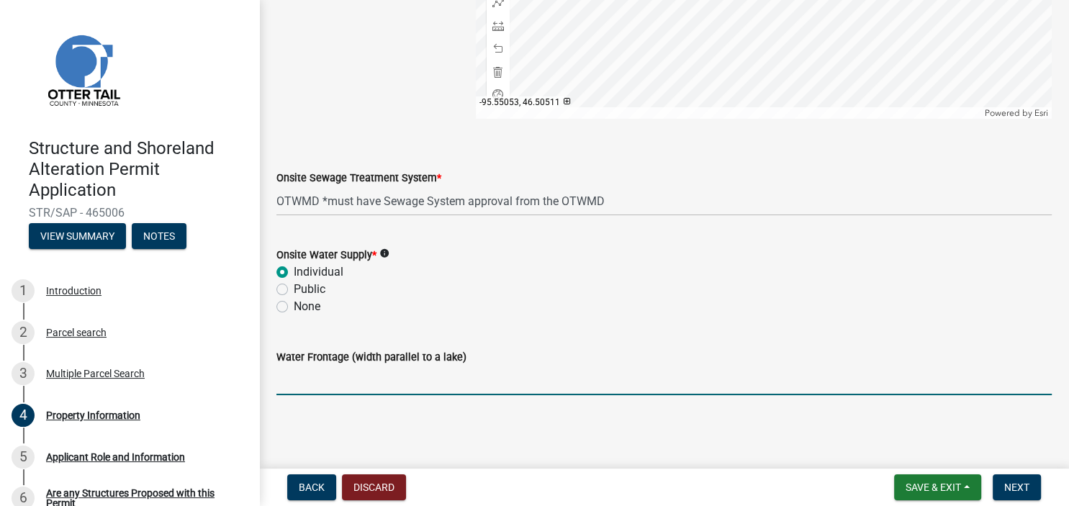
click at [413, 384] on input "Water Frontage (width parallel to a lake)" at bounding box center [663, 381] width 775 height 30
type input "102.5"
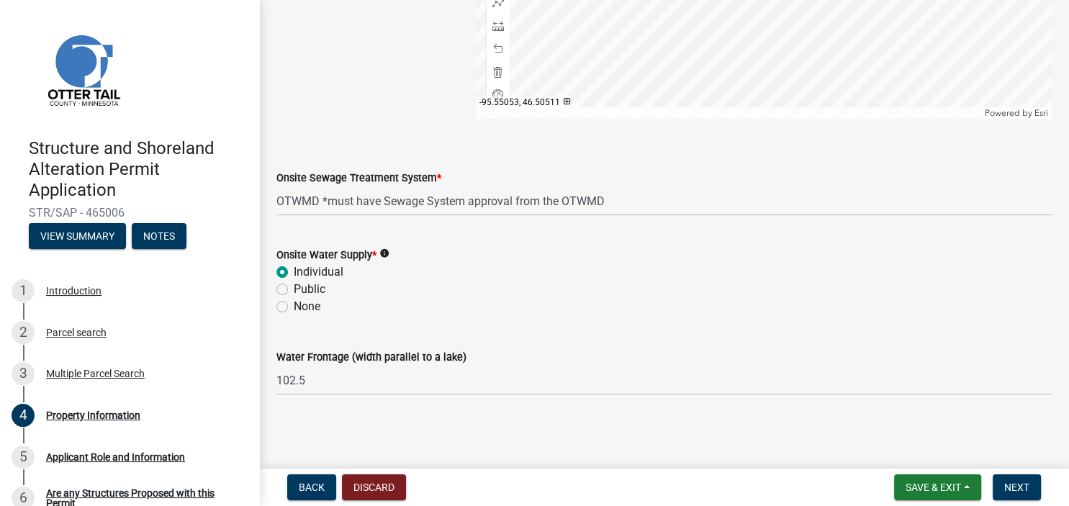
click at [389, 253] on icon "info" at bounding box center [384, 253] width 10 height 10
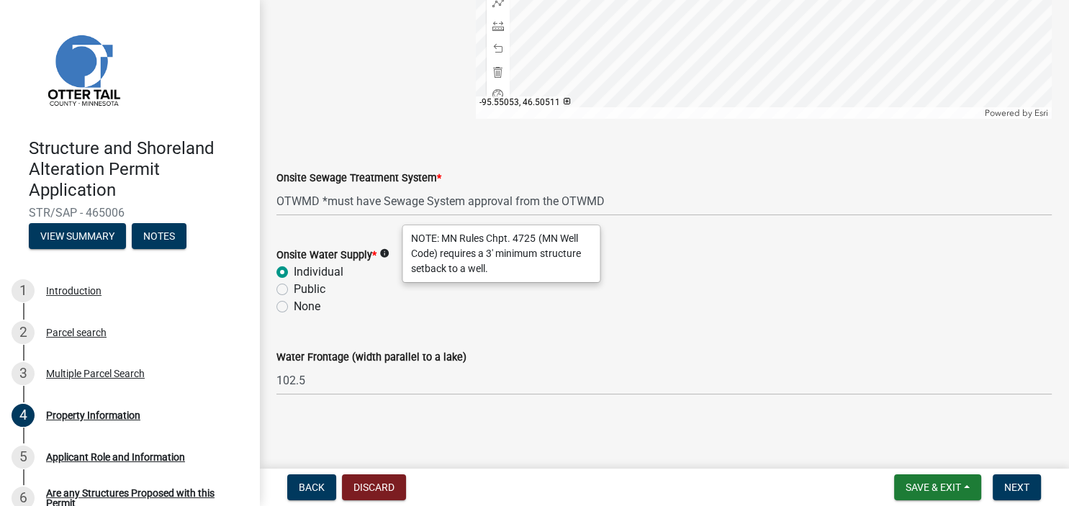
click at [441, 174] on span "*" at bounding box center [439, 178] width 4 height 12
click at [446, 186] on select "Select Item... L&R Certificate of Compliance within 5yrs Compliance Inspection …" at bounding box center [663, 201] width 775 height 30
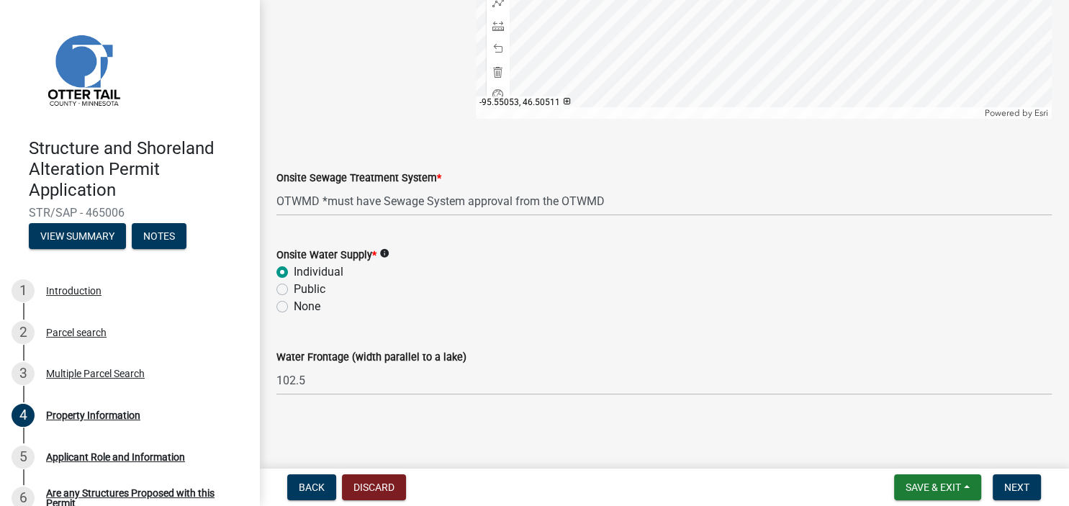
click at [441, 177] on span "*" at bounding box center [439, 178] width 4 height 12
click at [445, 186] on select "Select Item... L&R Certificate of Compliance within 5yrs Compliance Inspection …" at bounding box center [663, 201] width 775 height 30
click at [1013, 489] on span "Next" at bounding box center [1016, 487] width 25 height 12
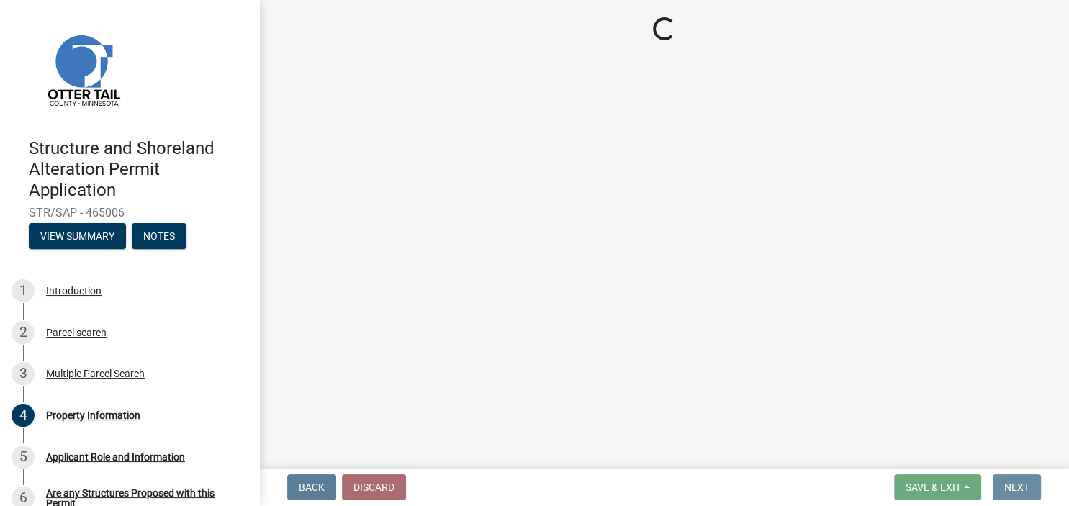
scroll to position [0, 0]
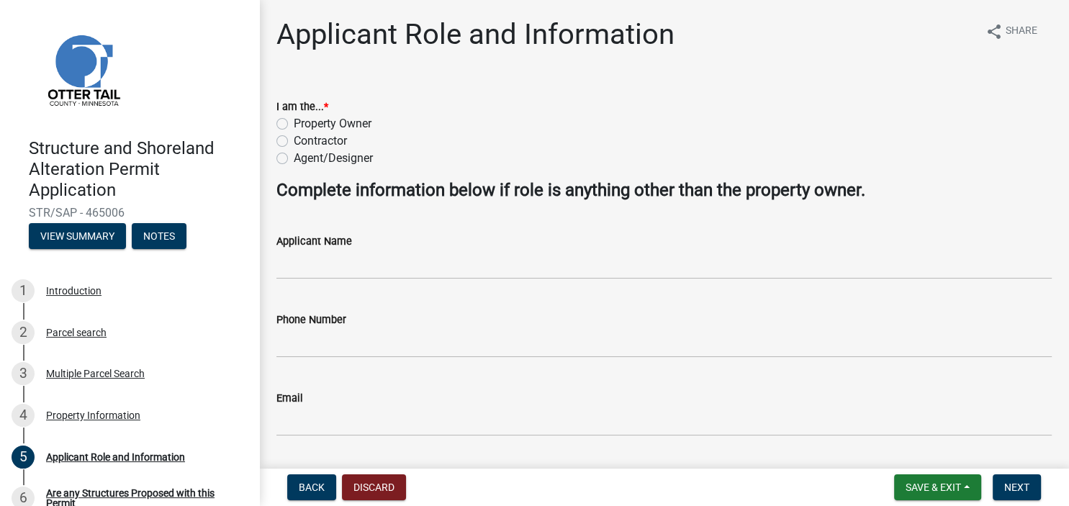
click at [294, 123] on label "Property Owner" at bounding box center [333, 123] width 78 height 17
click at [294, 123] on input "Property Owner" at bounding box center [298, 119] width 9 height 9
radio input "true"
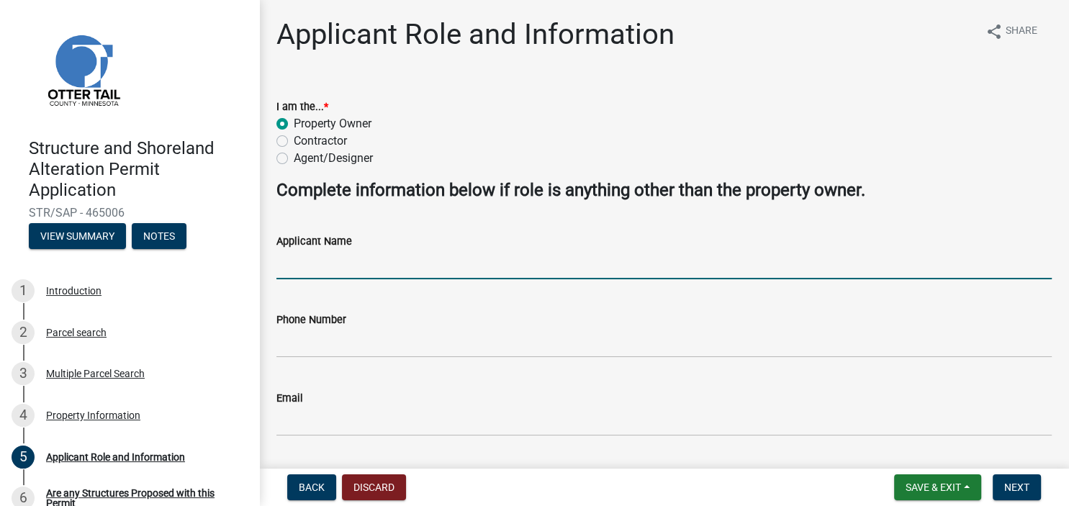
click at [341, 269] on input "Applicant Name" at bounding box center [663, 265] width 775 height 30
type input "[PERSON_NAME]"
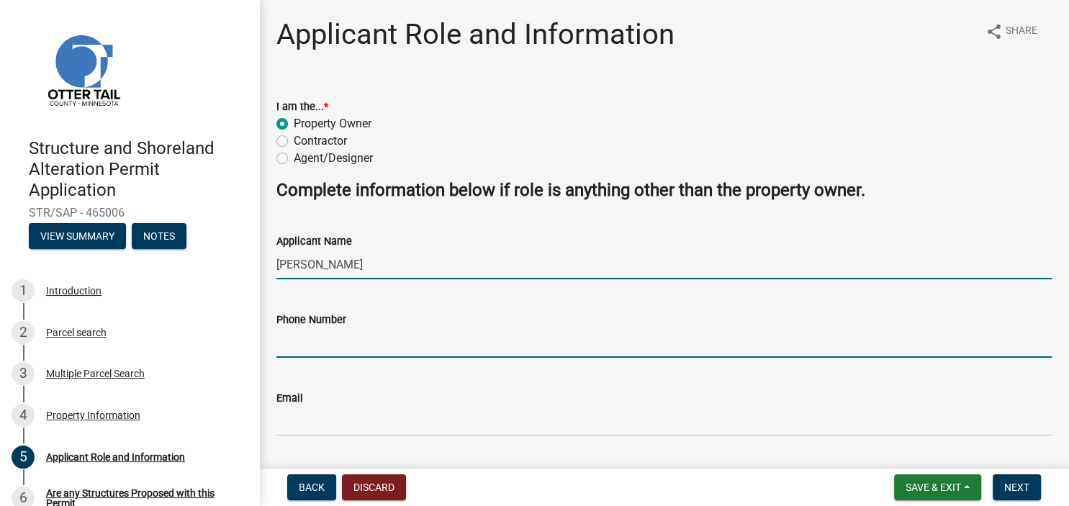
click at [343, 350] on input "Phone Number" at bounding box center [663, 343] width 775 height 30
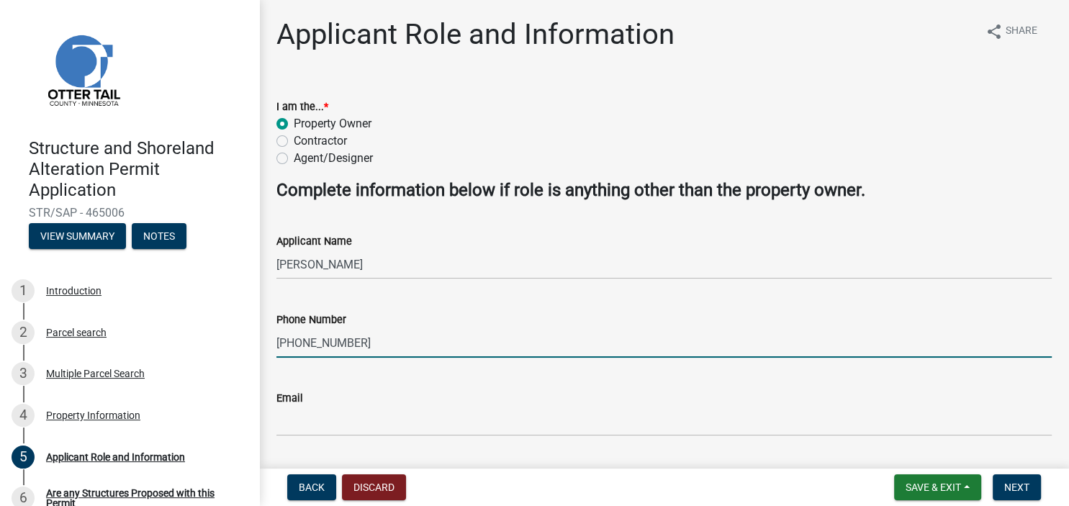
type input "[PHONE_NUMBER]"
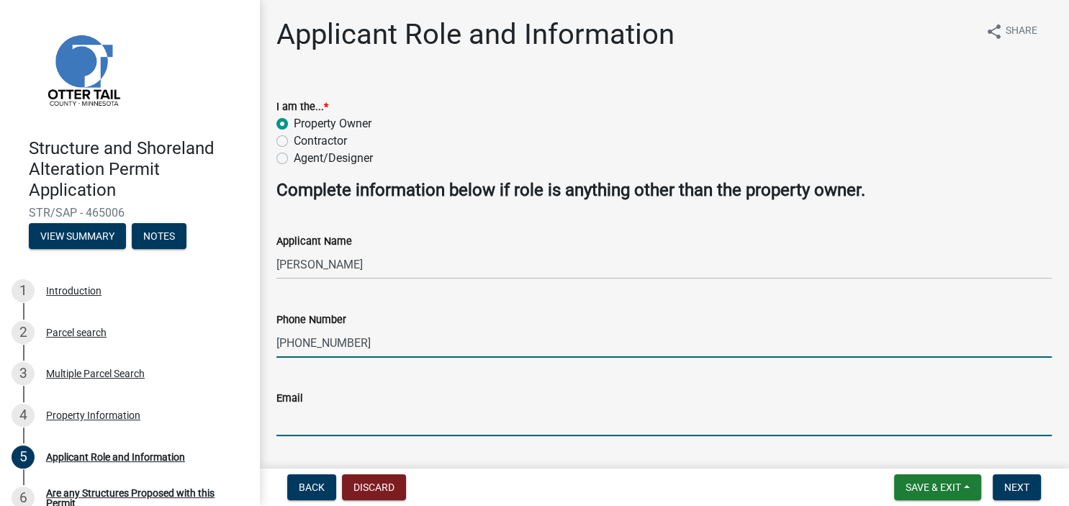
click at [345, 420] on input "Email" at bounding box center [663, 422] width 775 height 30
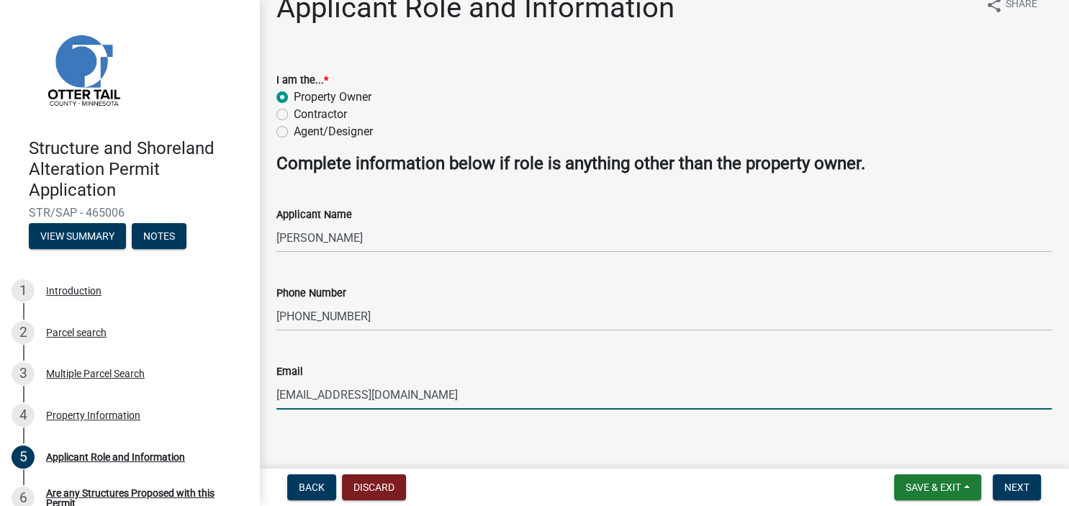
scroll to position [40, 0]
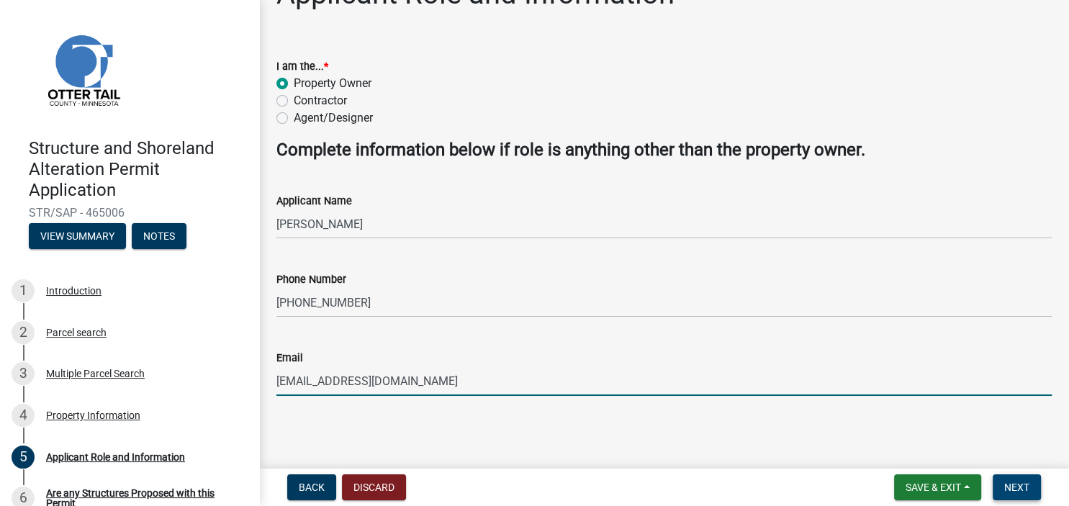
type input "[EMAIL_ADDRESS][DOMAIN_NAME]"
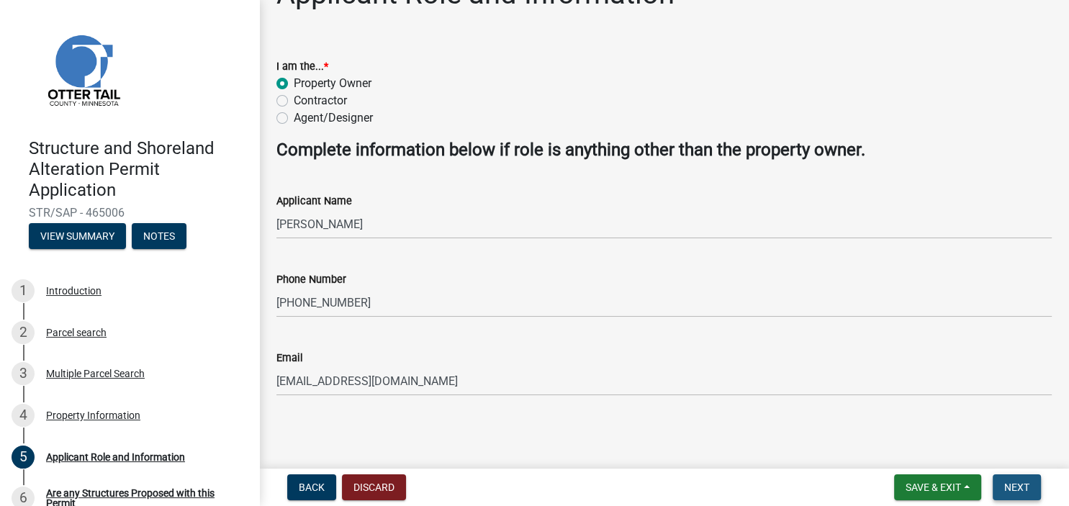
click at [1007, 484] on span "Next" at bounding box center [1016, 487] width 25 height 12
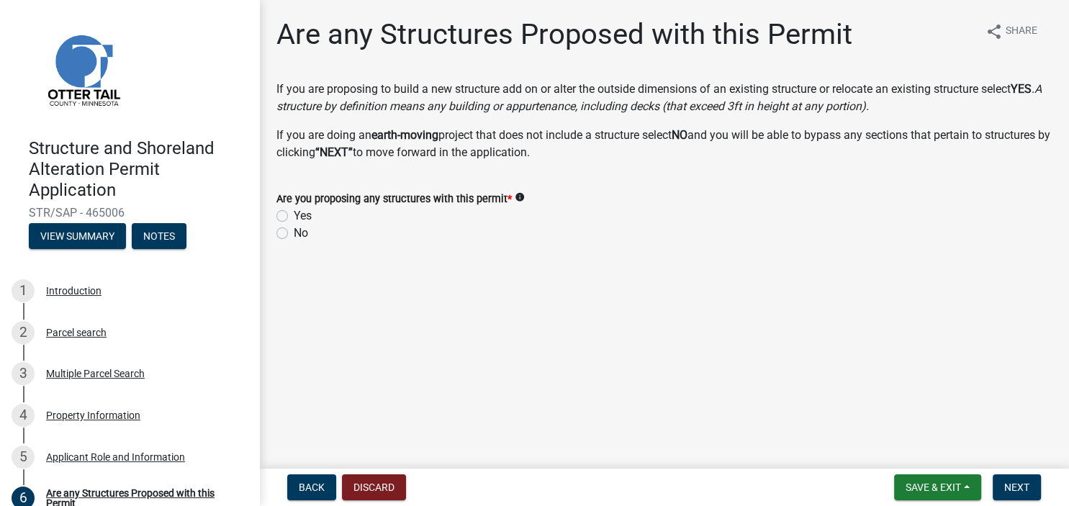
click at [294, 214] on label "Yes" at bounding box center [303, 215] width 18 height 17
click at [294, 214] on input "Yes" at bounding box center [298, 211] width 9 height 9
radio input "true"
click at [1016, 486] on span "Next" at bounding box center [1016, 487] width 25 height 12
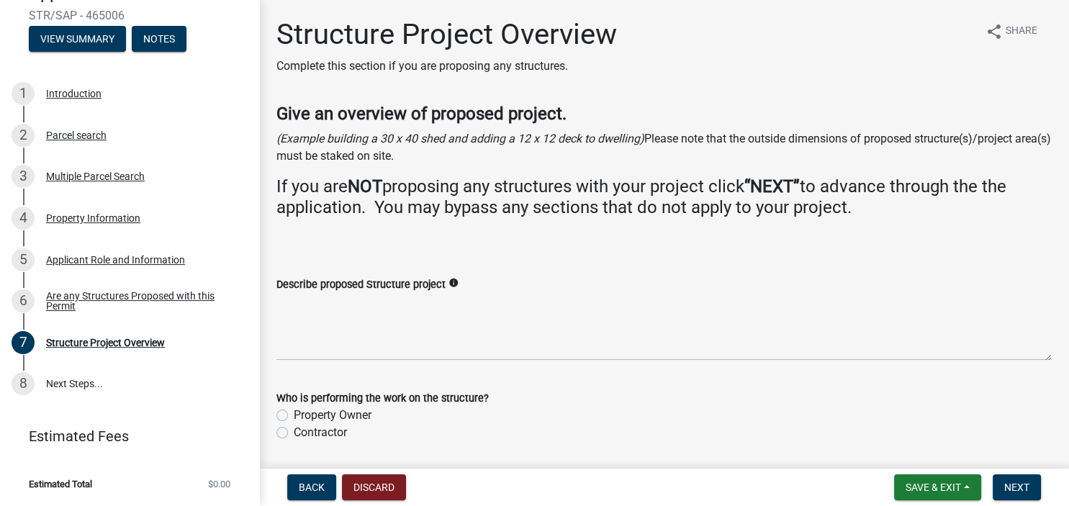
scroll to position [47, 0]
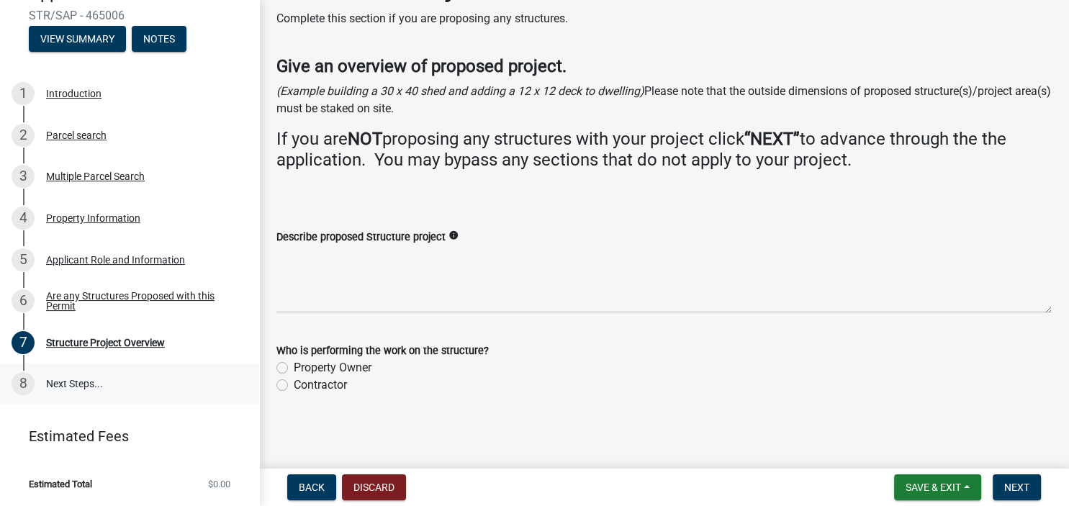
click at [74, 383] on link "8 Next Steps..." at bounding box center [129, 384] width 259 height 42
click at [913, 488] on span "Save & Exit" at bounding box center [932, 487] width 55 height 12
click at [892, 450] on button "Save & Exit" at bounding box center [923, 449] width 115 height 35
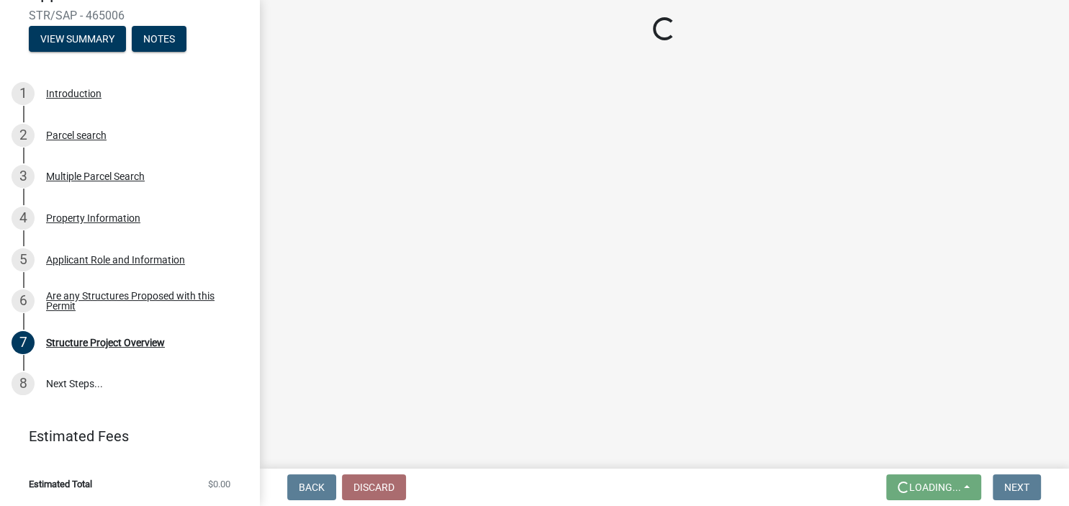
scroll to position [0, 0]
